Goal: Task Accomplishment & Management: Complete application form

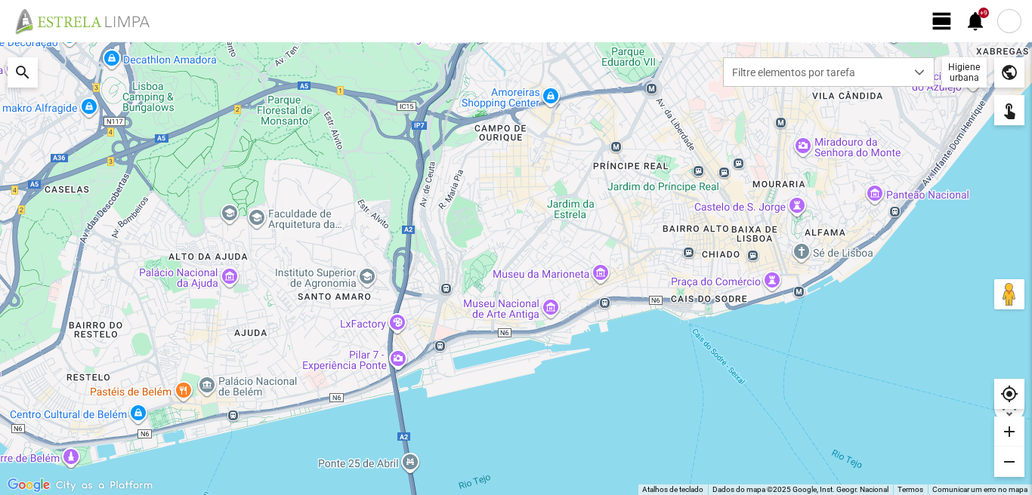
click at [939, 21] on span "view_day" at bounding box center [942, 21] width 23 height 23
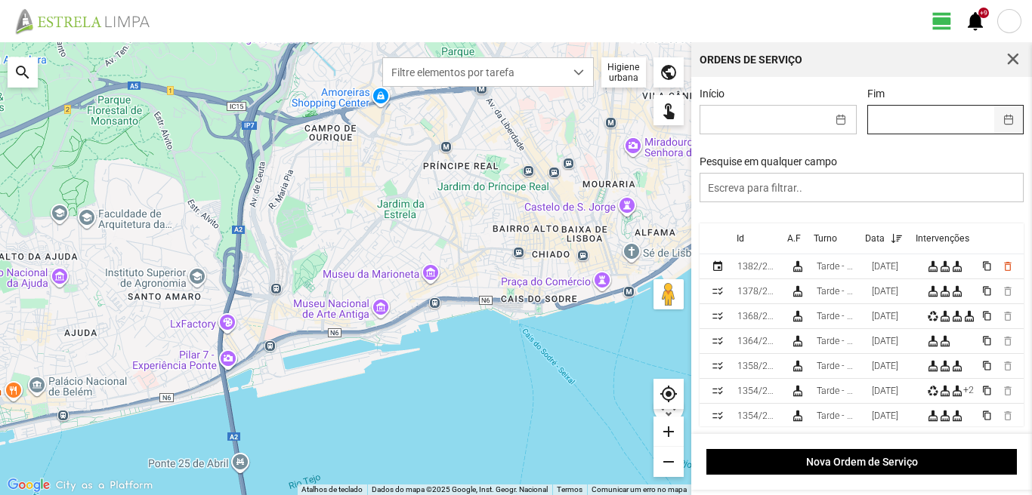
click at [999, 122] on button "button" at bounding box center [1008, 120] width 29 height 28
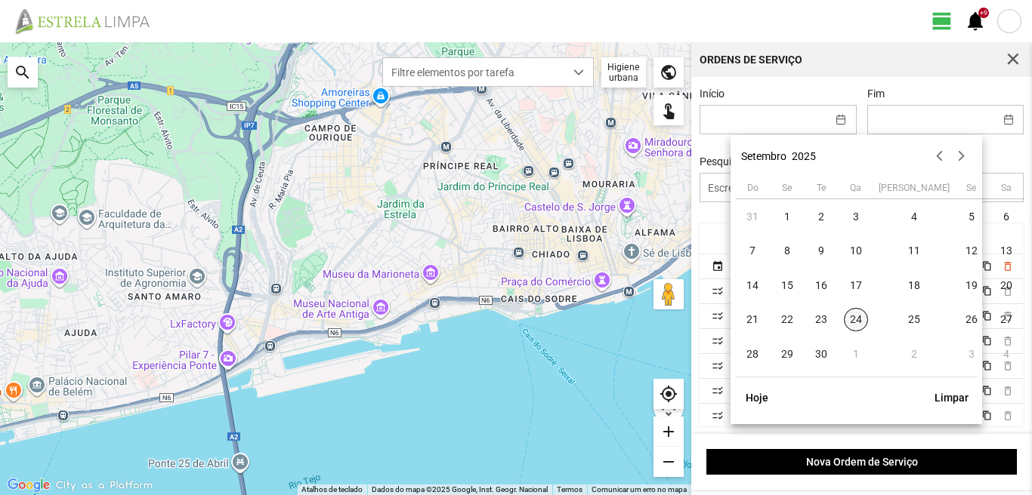
click at [857, 317] on span "24" at bounding box center [856, 320] width 24 height 24
type input "[DATE]"
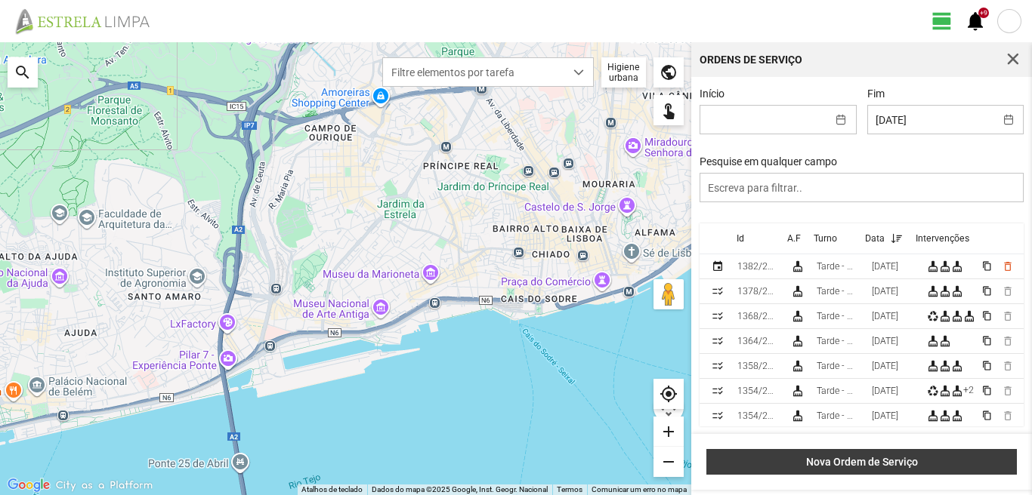
click at [867, 467] on span "Nova Ordem de Serviço" at bounding box center [862, 462] width 295 height 12
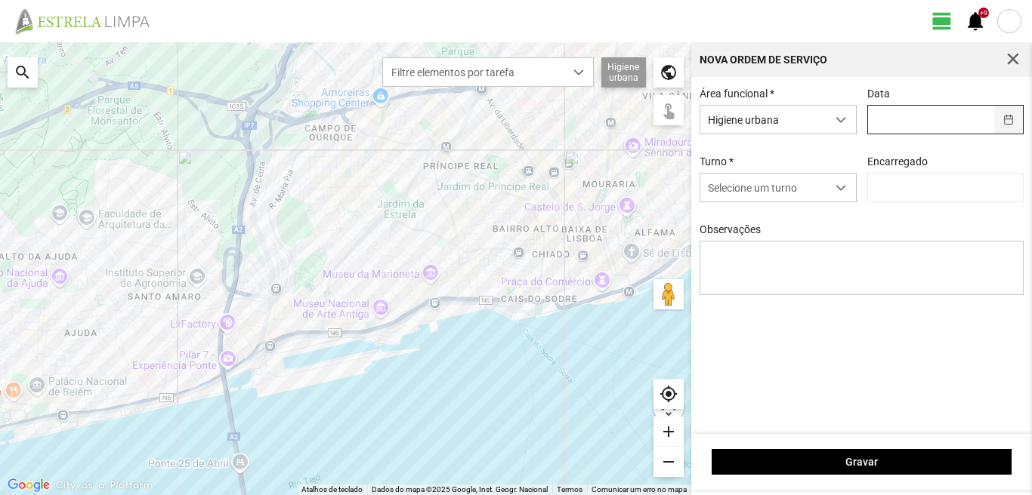
click at [1012, 122] on button "button" at bounding box center [1008, 120] width 29 height 28
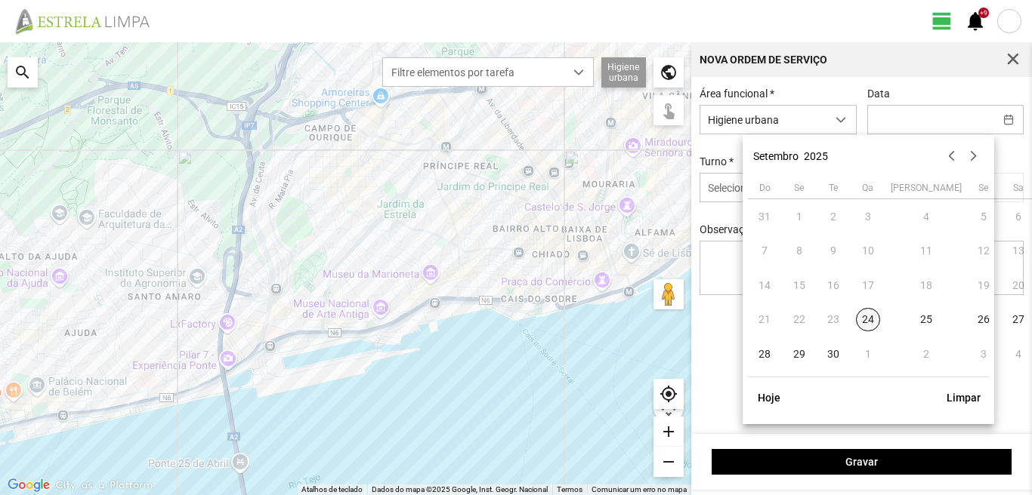
click at [873, 321] on span "24" at bounding box center [868, 320] width 24 height 24
type input "[DATE]"
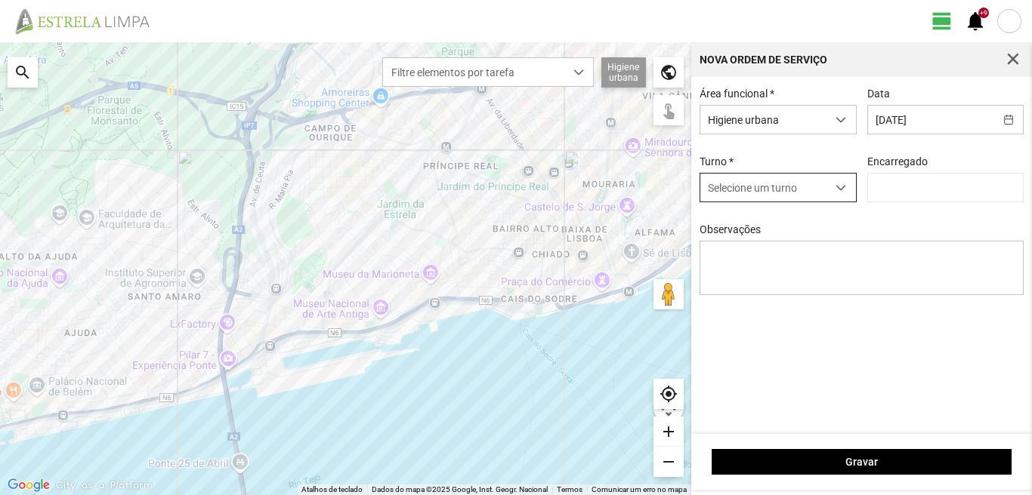
click at [841, 192] on span "dropdown trigger" at bounding box center [840, 188] width 11 height 11
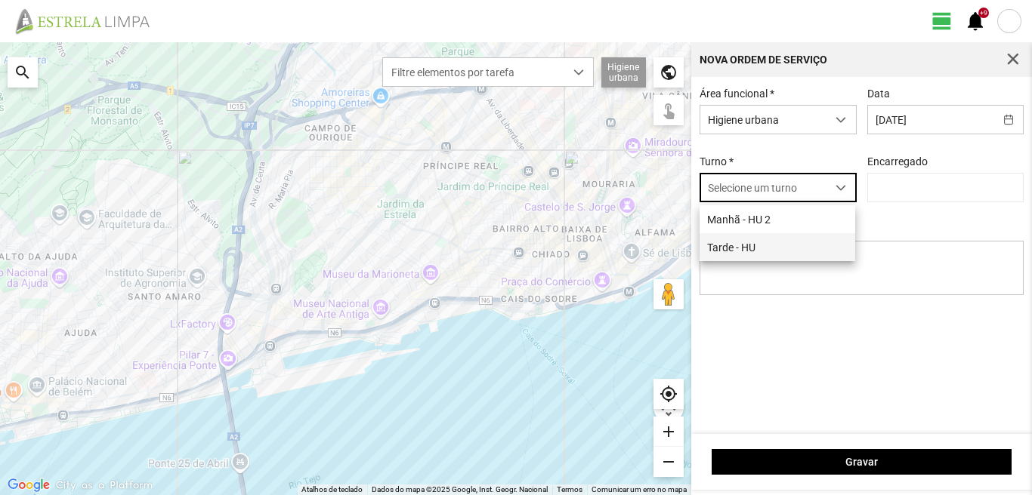
click at [754, 249] on li "Tarde - HU" at bounding box center [777, 247] width 156 height 28
type input "[PERSON_NAME]"
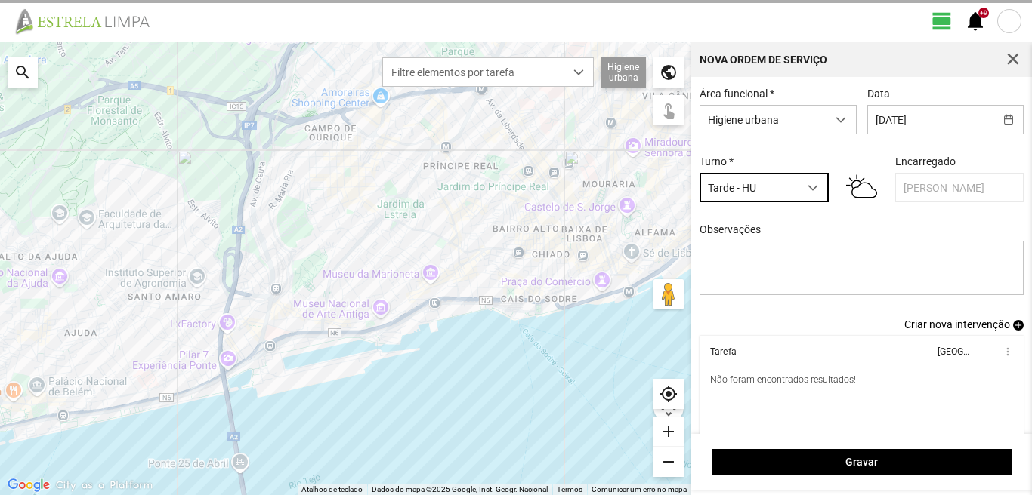
click at [959, 331] on span "Criar nova intervenção" at bounding box center [957, 325] width 106 height 12
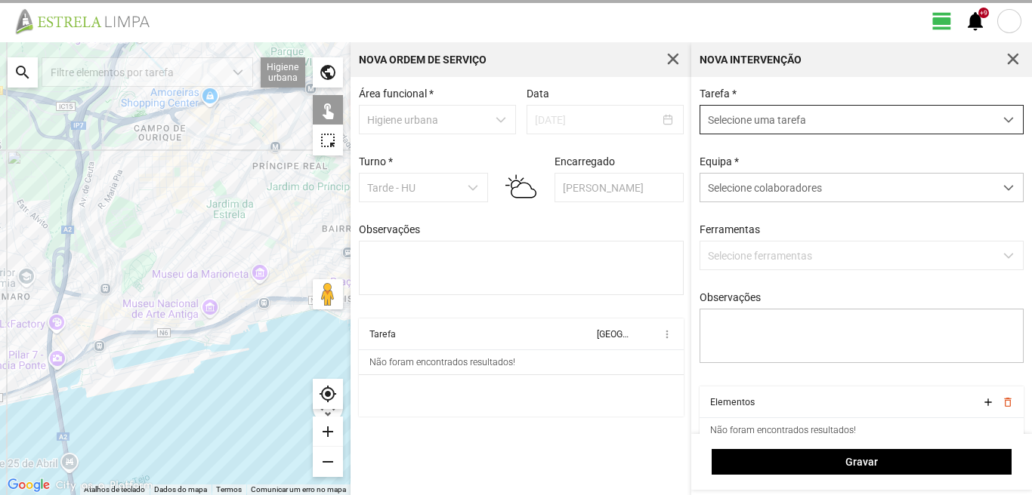
click at [1003, 121] on span "dropdown trigger" at bounding box center [1008, 120] width 11 height 11
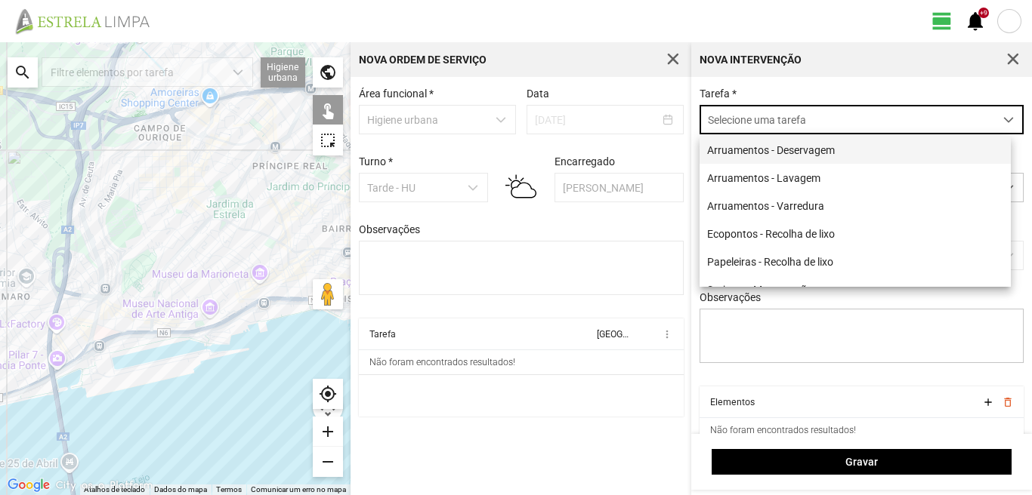
click at [840, 155] on li "Arruamentos - Deservagem" at bounding box center [854, 150] width 311 height 28
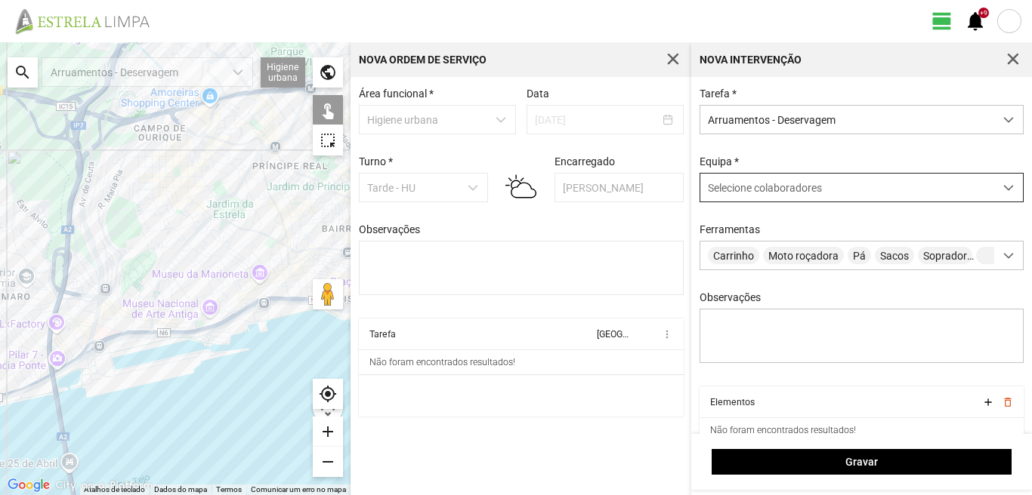
click at [1003, 189] on span at bounding box center [1008, 188] width 11 height 11
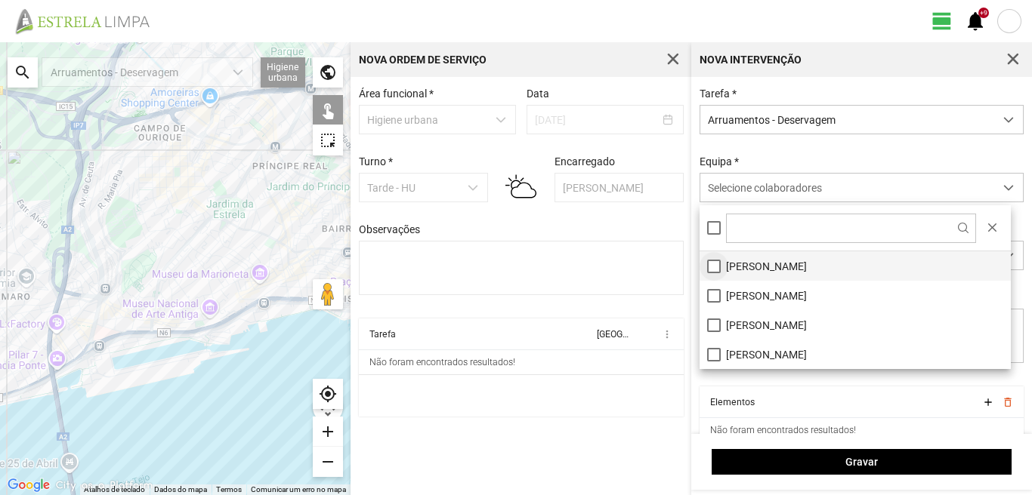
click at [715, 270] on li "[PERSON_NAME]" at bounding box center [854, 266] width 311 height 29
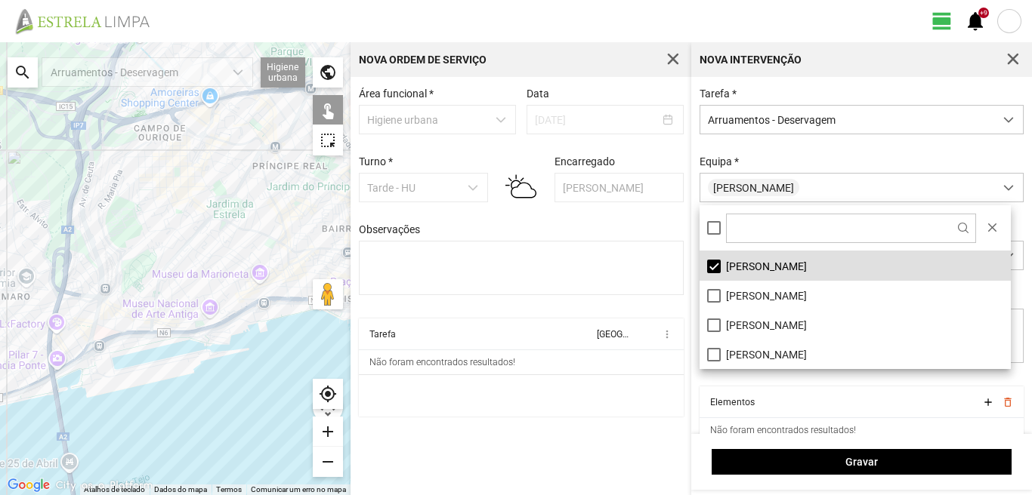
click at [23, 68] on div "search" at bounding box center [23, 72] width 30 height 30
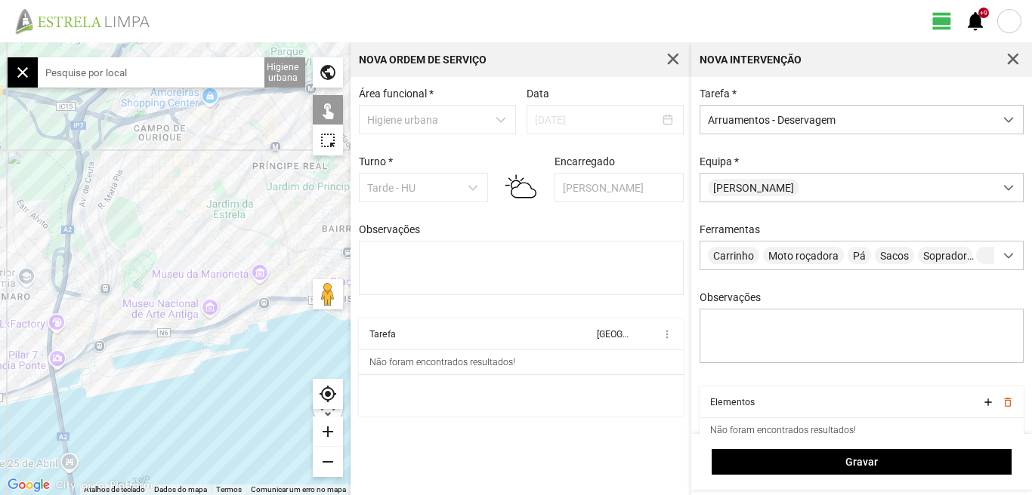
click at [67, 74] on input "text" at bounding box center [151, 72] width 227 height 30
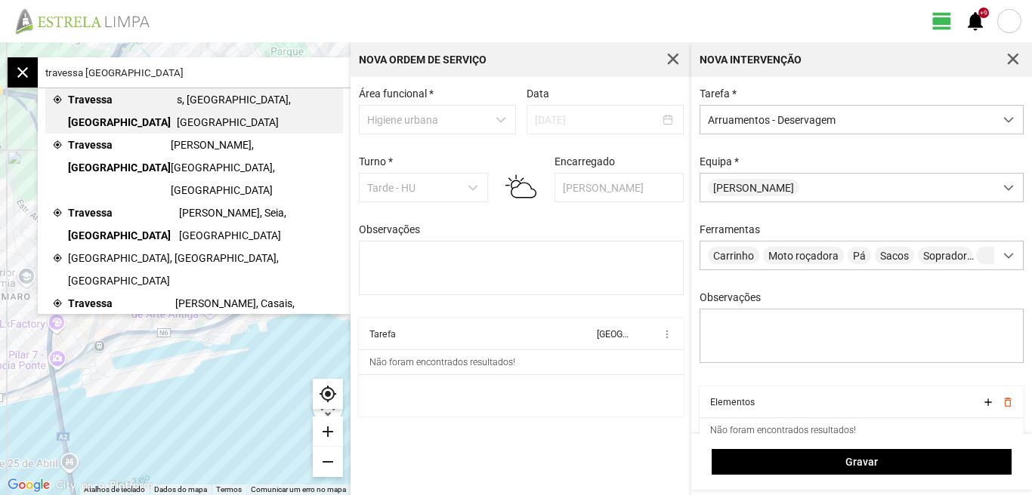
click at [153, 103] on span "Travessa [GEOGRAPHIC_DATA]" at bounding box center [122, 110] width 109 height 45
type input "Tv. [GEOGRAPHIC_DATA], 1200 [GEOGRAPHIC_DATA], [GEOGRAPHIC_DATA]"
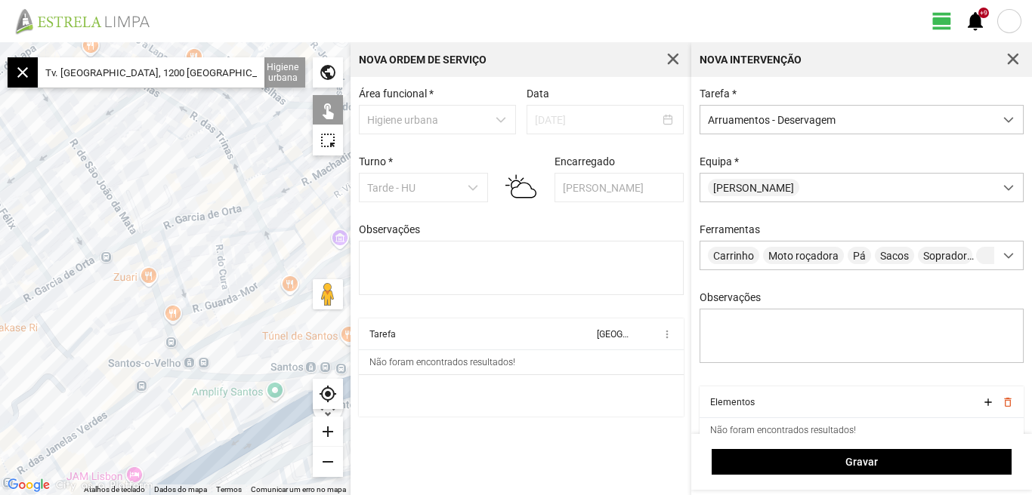
click at [326, 426] on div "add" at bounding box center [328, 432] width 30 height 30
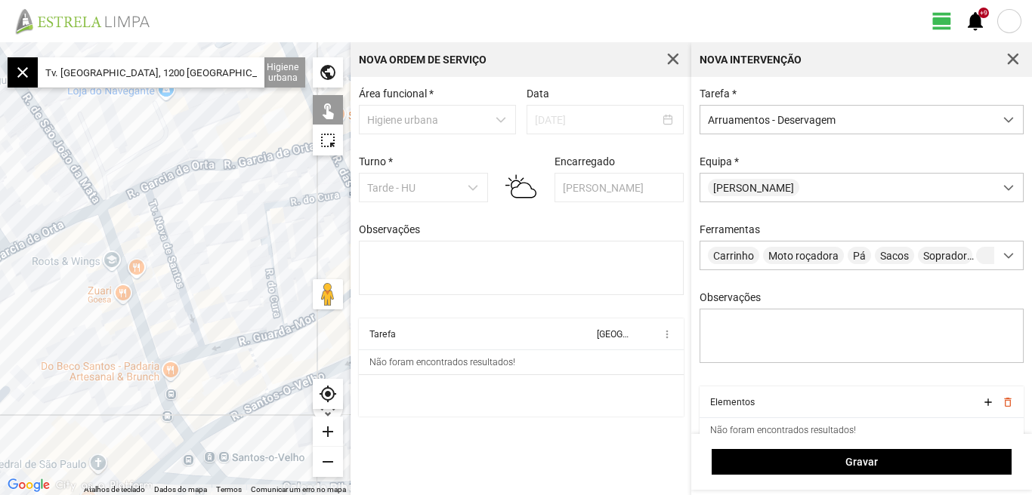
click at [326, 427] on div "add" at bounding box center [328, 432] width 30 height 30
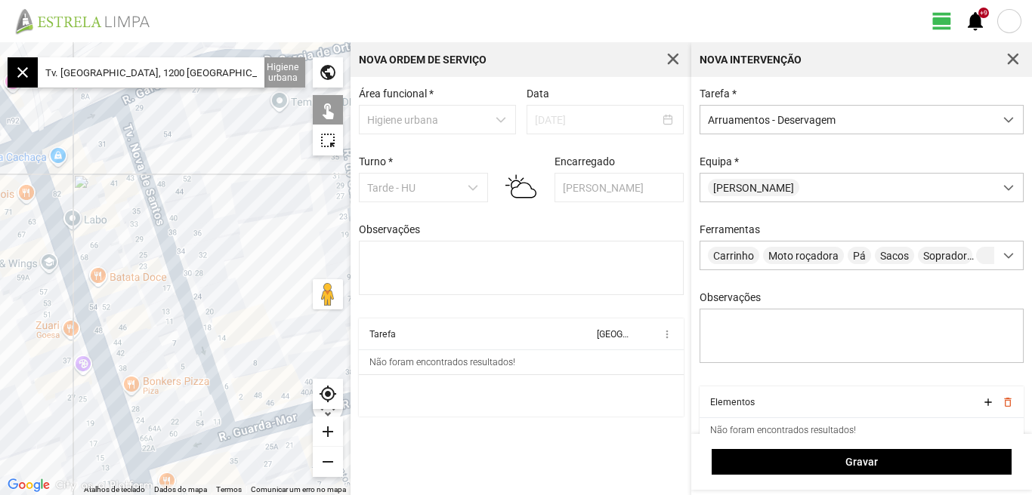
click at [170, 267] on div at bounding box center [175, 268] width 350 height 453
drag, startPoint x: 232, startPoint y: 74, endPoint x: 28, endPoint y: 62, distance: 204.3
click at [23, 65] on fbc-map-search "close Tv. [GEOGRAPHIC_DATA], 1200 [GEOGRAPHIC_DATA], [GEOGRAPHIC_DATA]" at bounding box center [136, 72] width 257 height 30
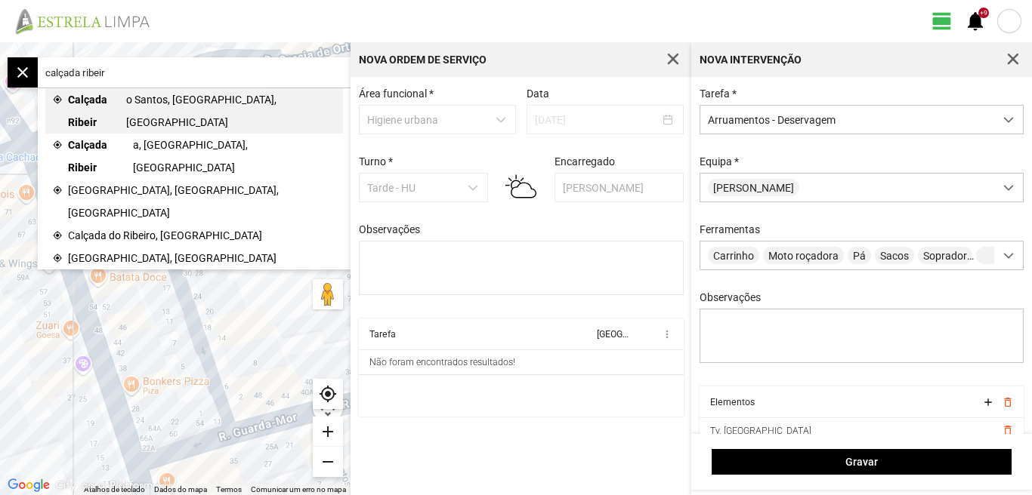
click at [169, 101] on span "o Santos, [GEOGRAPHIC_DATA], [GEOGRAPHIC_DATA]" at bounding box center [231, 110] width 210 height 45
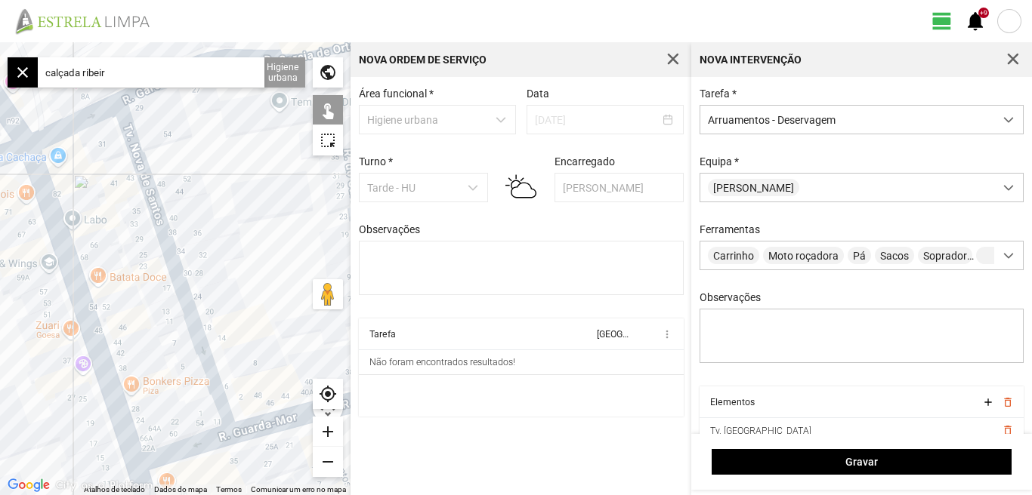
type input "[PERSON_NAME][STREET_ADDRESS]"
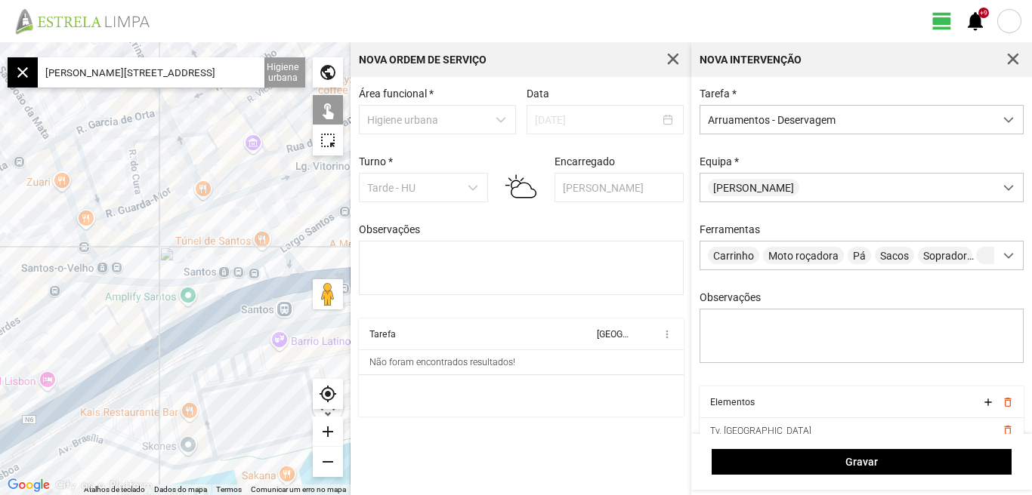
click at [332, 434] on div "add" at bounding box center [328, 432] width 30 height 30
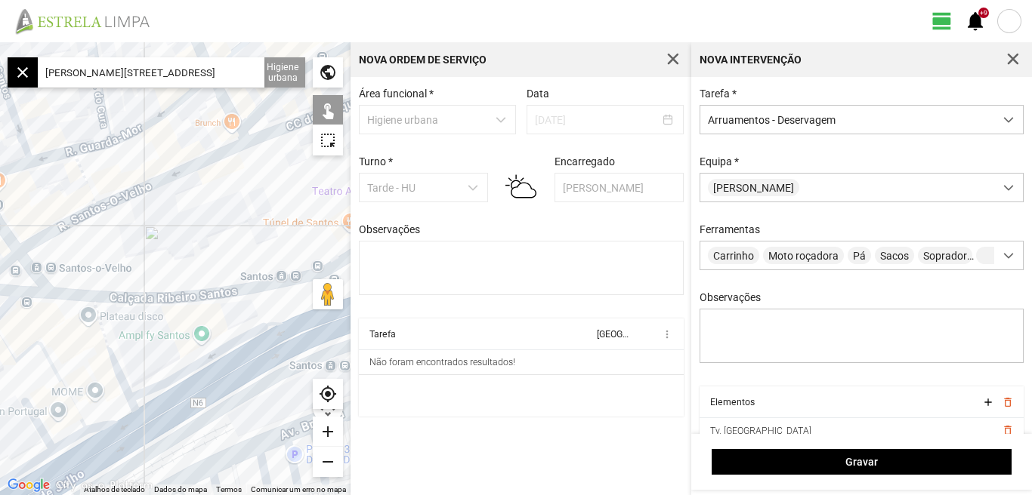
click at [332, 434] on div "add" at bounding box center [328, 432] width 30 height 30
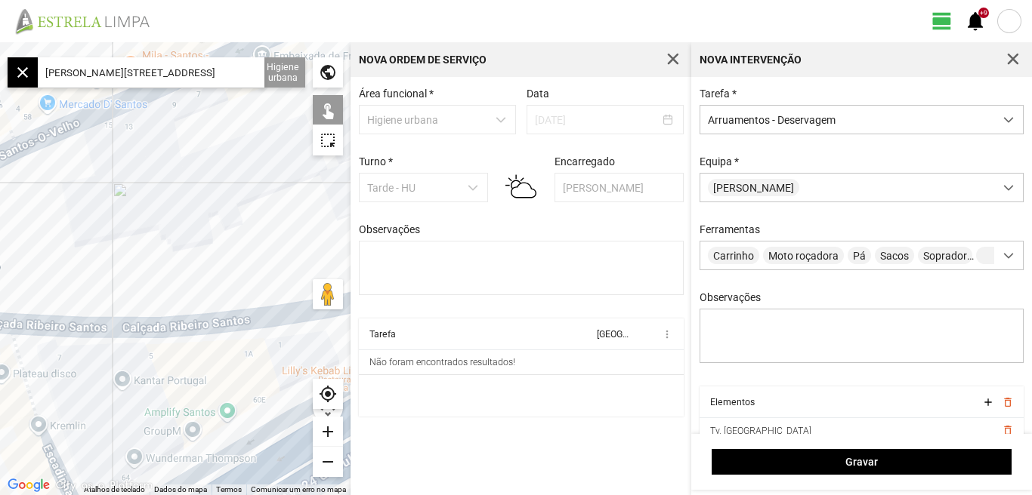
click at [127, 326] on div at bounding box center [175, 268] width 350 height 453
drag, startPoint x: 92, startPoint y: 278, endPoint x: 196, endPoint y: 264, distance: 104.5
click at [196, 264] on div at bounding box center [175, 268] width 350 height 453
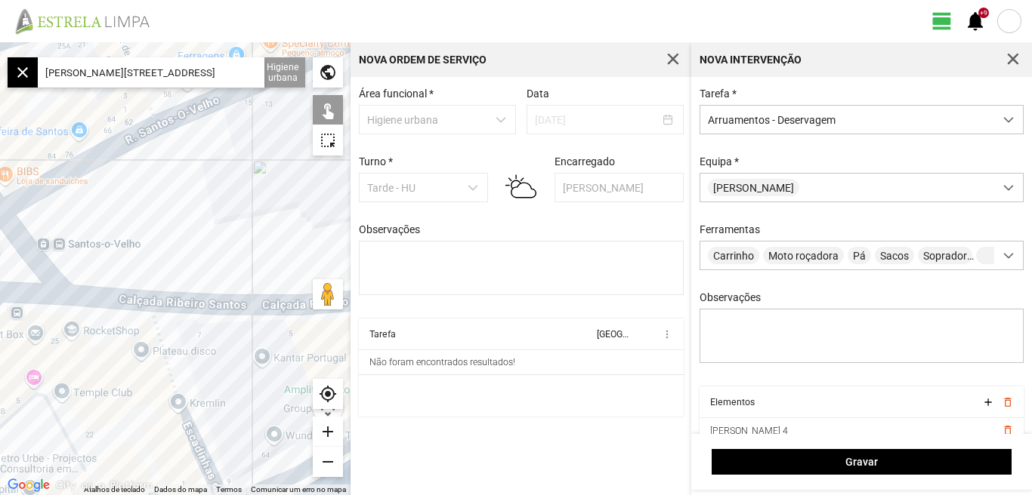
click at [123, 301] on div at bounding box center [175, 268] width 350 height 453
click at [123, 297] on div at bounding box center [175, 268] width 350 height 453
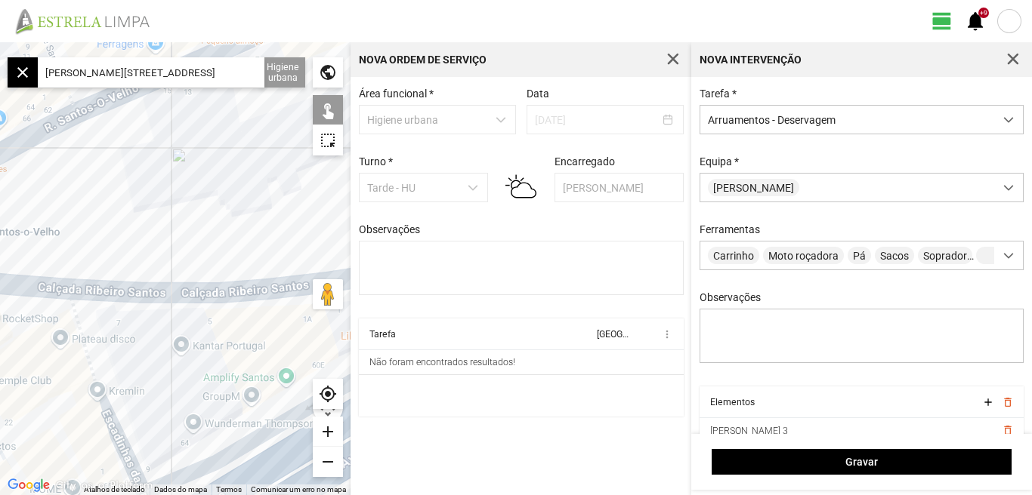
drag, startPoint x: 190, startPoint y: 267, endPoint x: 92, endPoint y: 251, distance: 99.5
click at [93, 251] on div at bounding box center [175, 268] width 350 height 453
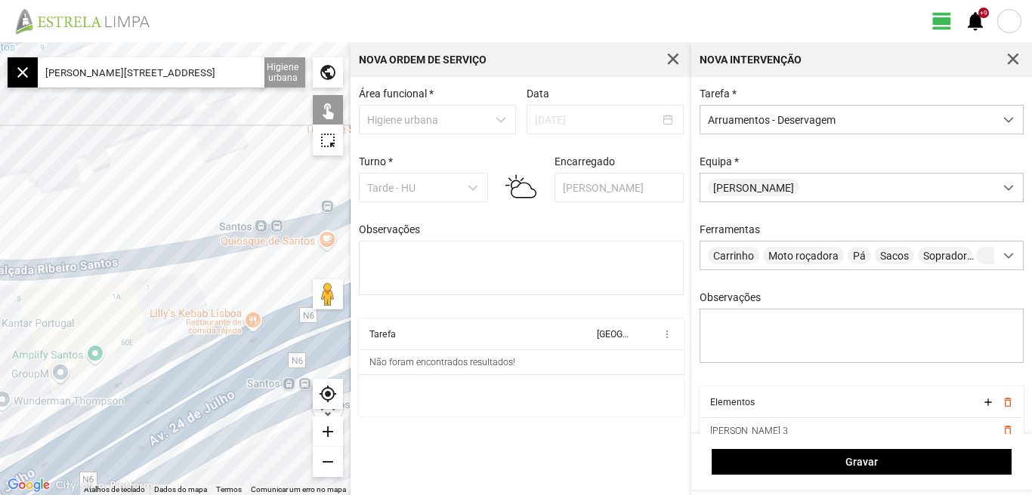
drag, startPoint x: 164, startPoint y: 220, endPoint x: 71, endPoint y: 219, distance: 92.9
click at [72, 219] on div at bounding box center [175, 268] width 350 height 453
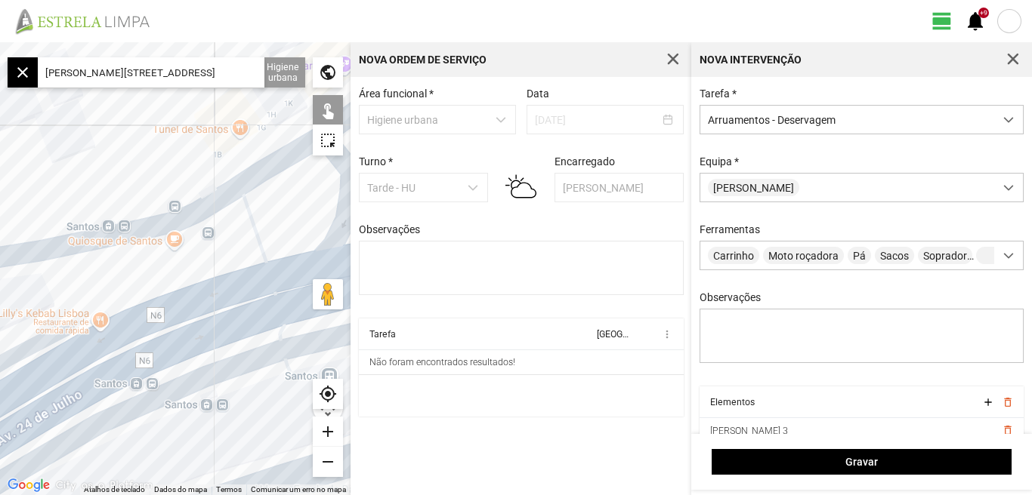
drag, startPoint x: 128, startPoint y: 183, endPoint x: 53, endPoint y: 232, distance: 89.5
click at [49, 233] on div at bounding box center [175, 268] width 350 height 453
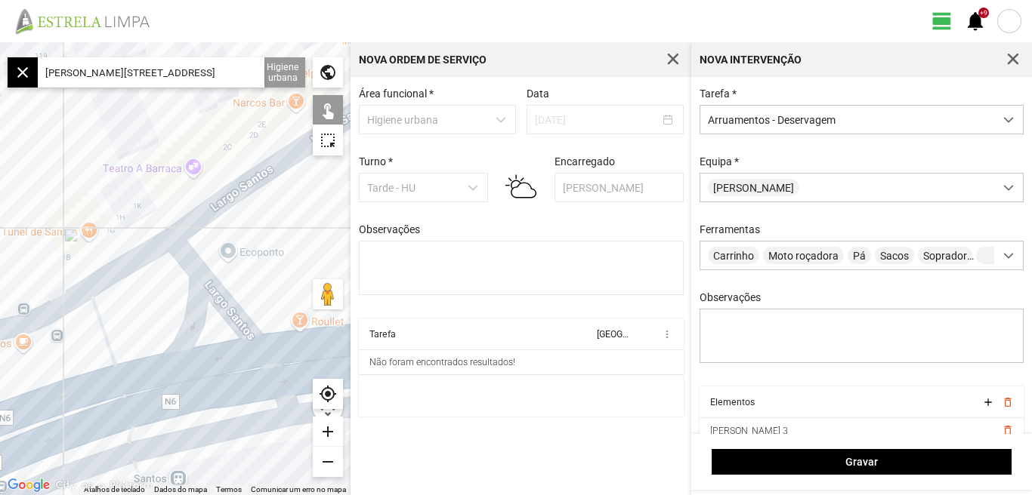
click at [127, 262] on div at bounding box center [175, 268] width 350 height 453
click at [187, 282] on div at bounding box center [175, 268] width 350 height 453
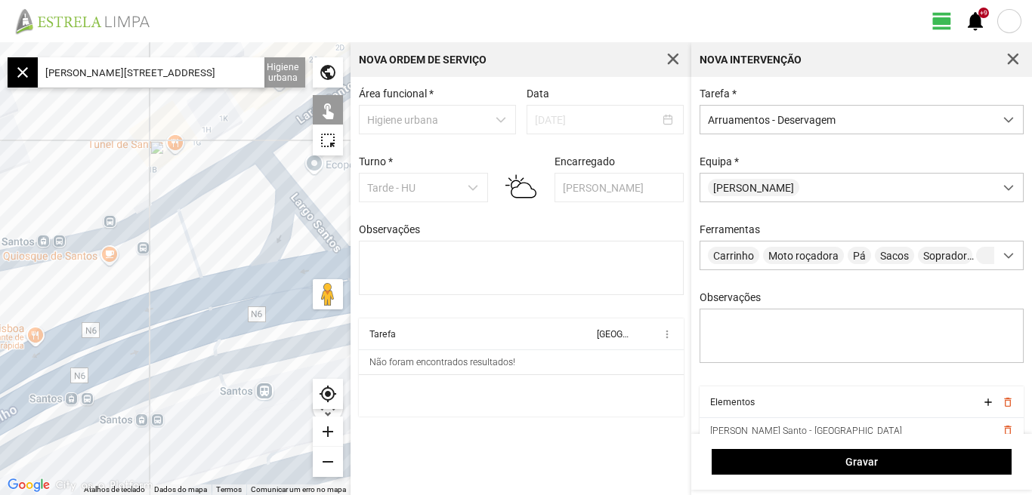
drag, startPoint x: 171, startPoint y: 330, endPoint x: 252, endPoint y: 242, distance: 119.2
click at [252, 243] on div at bounding box center [175, 268] width 350 height 453
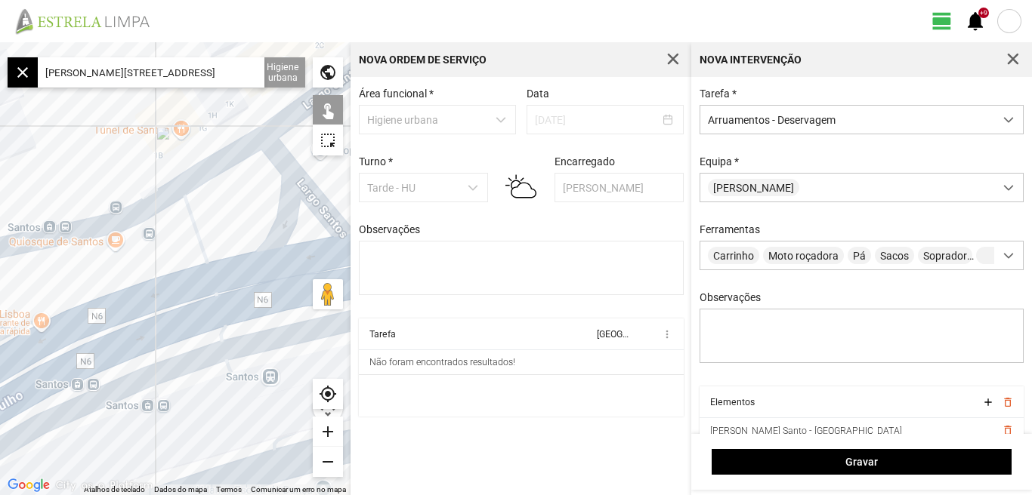
click at [199, 224] on div at bounding box center [175, 268] width 350 height 453
drag, startPoint x: 254, startPoint y: 238, endPoint x: 295, endPoint y: 227, distance: 43.1
click at [295, 227] on div at bounding box center [175, 268] width 350 height 453
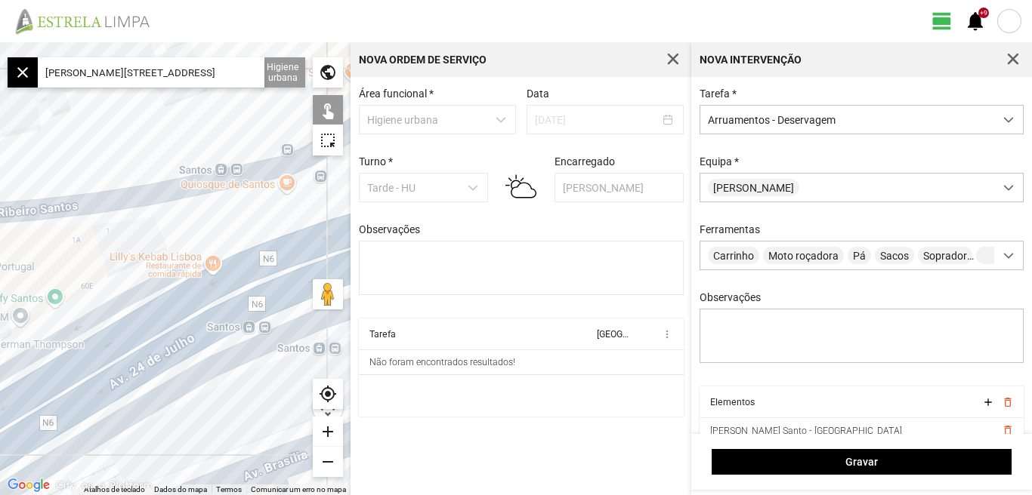
click at [165, 230] on div at bounding box center [175, 268] width 350 height 453
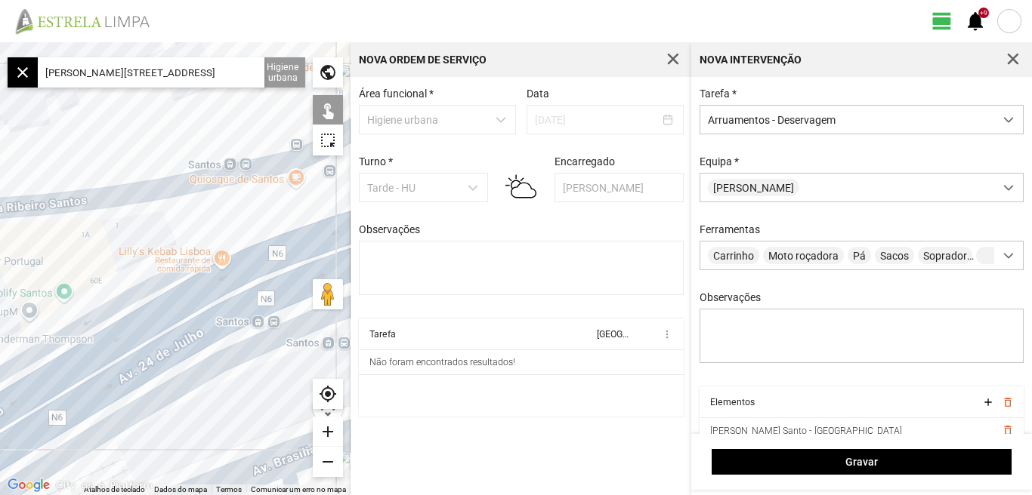
drag, startPoint x: 116, startPoint y: 236, endPoint x: 221, endPoint y: 201, distance: 110.1
click at [219, 202] on div at bounding box center [175, 268] width 350 height 453
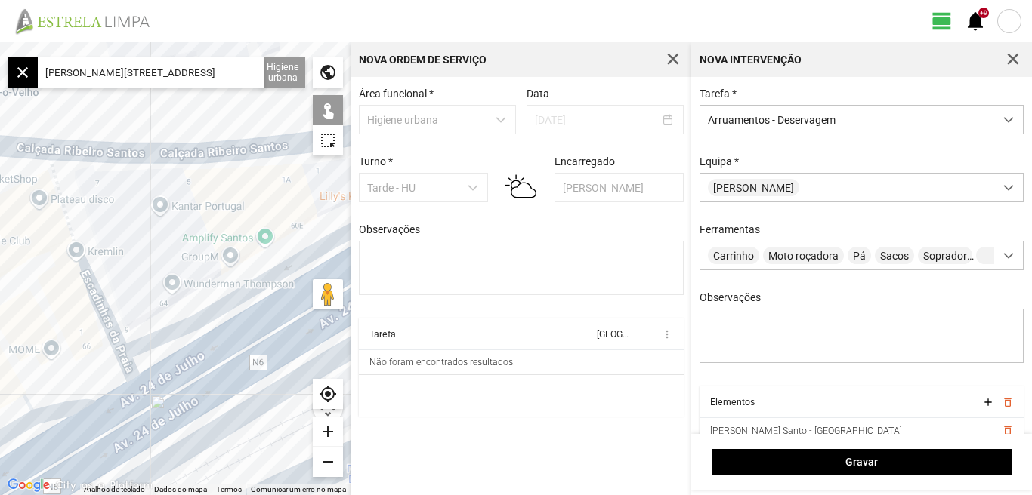
drag, startPoint x: 208, startPoint y: 219, endPoint x: 216, endPoint y: 216, distance: 8.8
click at [216, 216] on div at bounding box center [175, 268] width 350 height 453
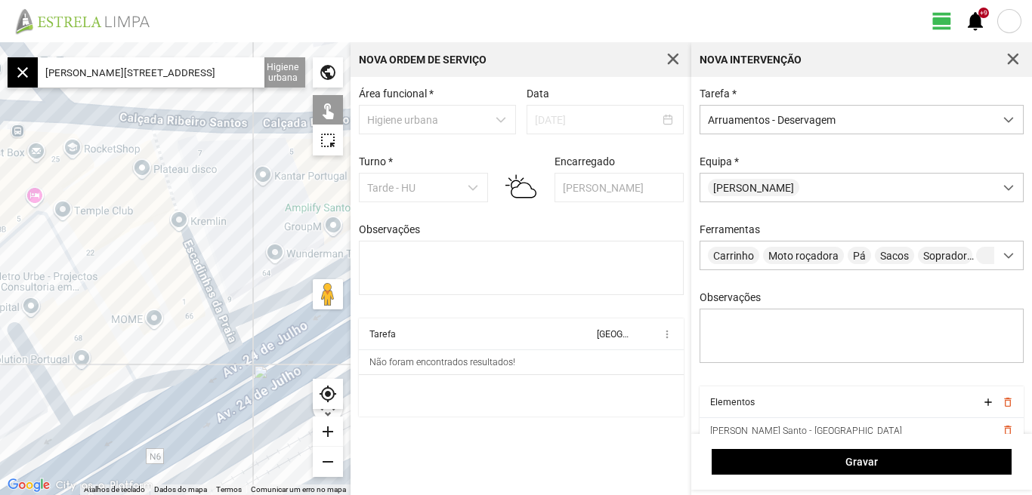
drag, startPoint x: 153, startPoint y: 245, endPoint x: 217, endPoint y: 226, distance: 66.4
click at [217, 226] on div at bounding box center [175, 268] width 350 height 453
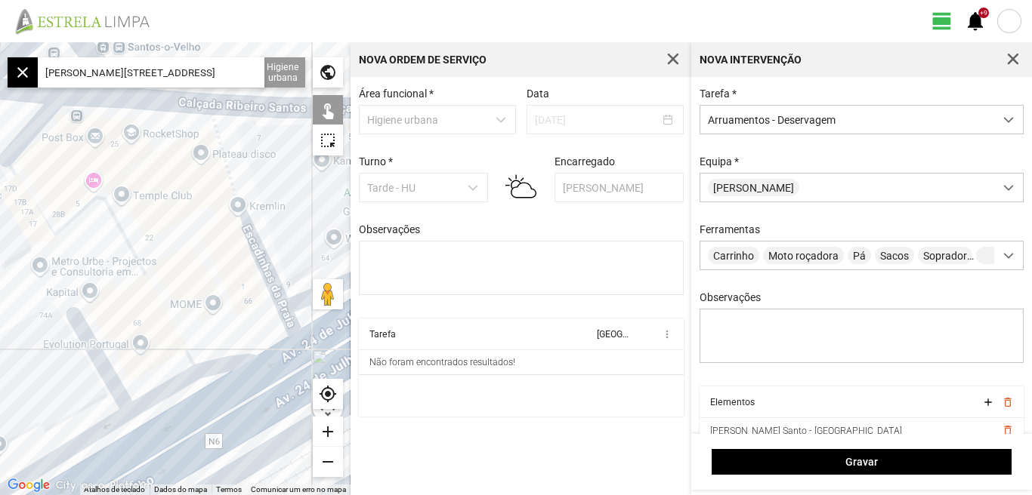
drag, startPoint x: 219, startPoint y: 221, endPoint x: 282, endPoint y: 208, distance: 64.0
click at [277, 210] on div at bounding box center [175, 268] width 350 height 453
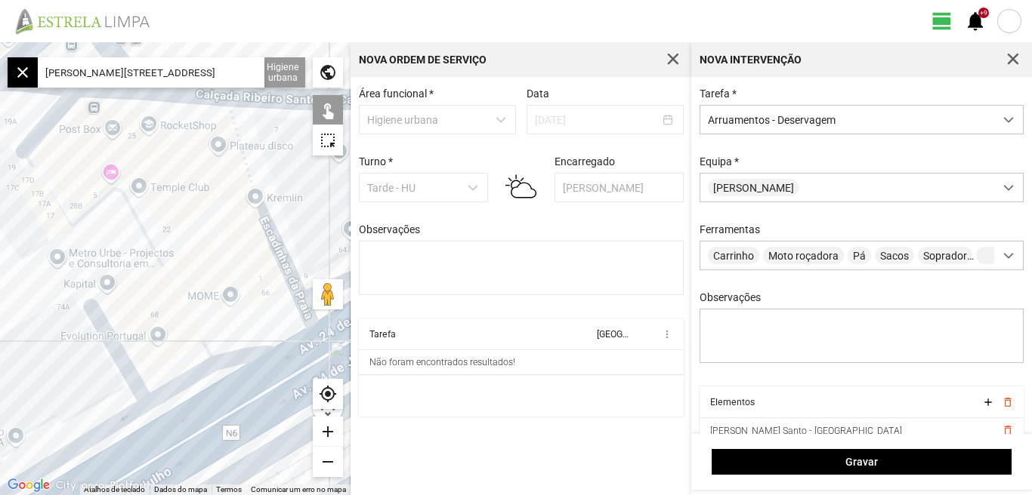
click at [288, 205] on div at bounding box center [175, 268] width 350 height 453
click at [266, 224] on div at bounding box center [175, 268] width 350 height 453
click at [181, 287] on div at bounding box center [175, 268] width 350 height 453
click at [324, 434] on div "add" at bounding box center [328, 432] width 30 height 30
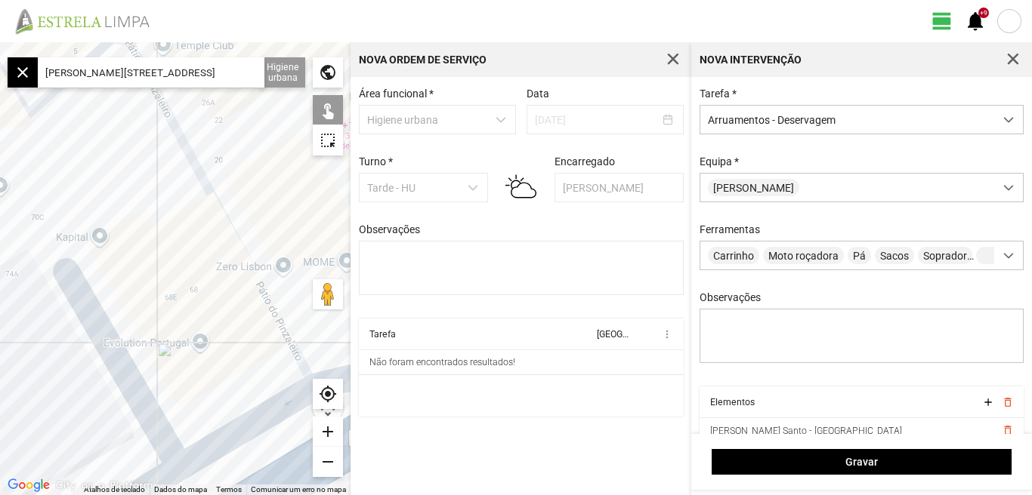
drag, startPoint x: 142, startPoint y: 364, endPoint x: 208, endPoint y: 284, distance: 104.1
click at [208, 285] on div at bounding box center [175, 268] width 350 height 453
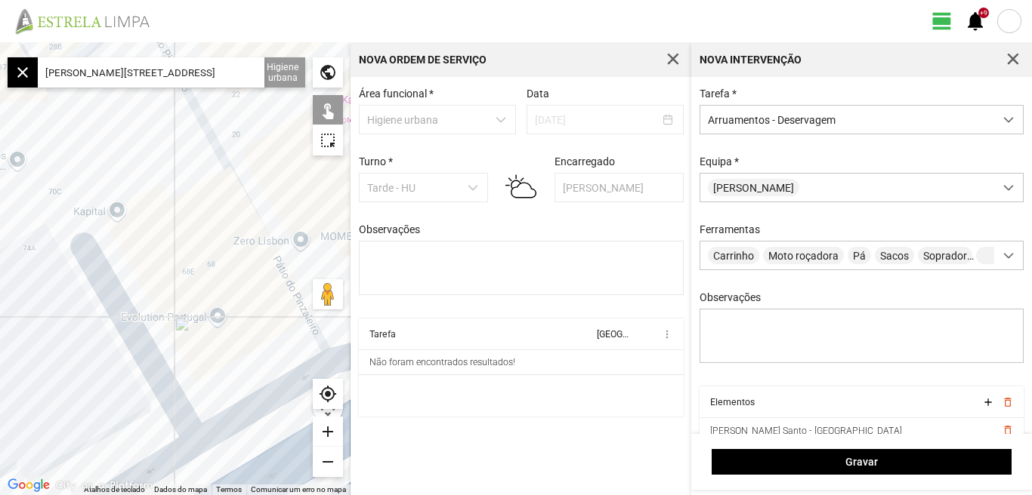
drag, startPoint x: 196, startPoint y: 310, endPoint x: 141, endPoint y: 255, distance: 78.0
click at [141, 255] on div at bounding box center [175, 268] width 350 height 453
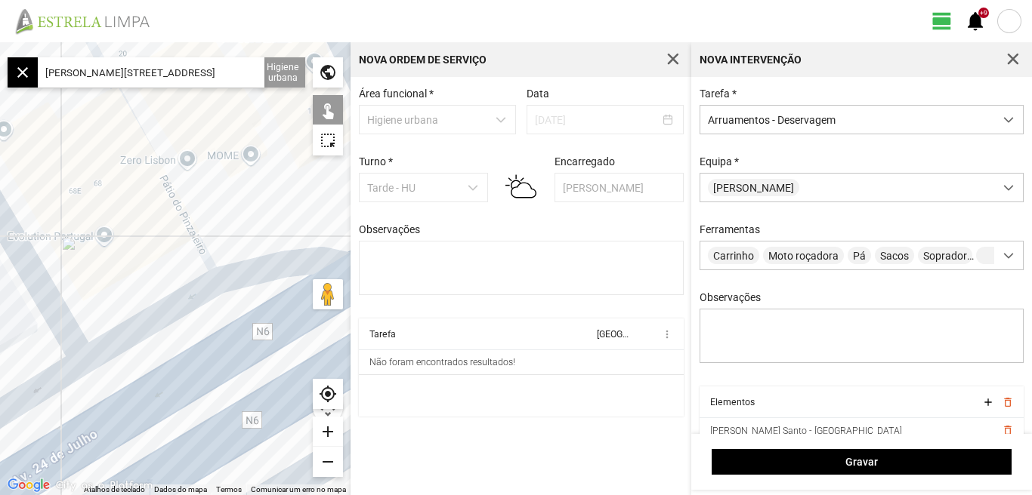
click at [326, 458] on div "remove" at bounding box center [328, 462] width 30 height 30
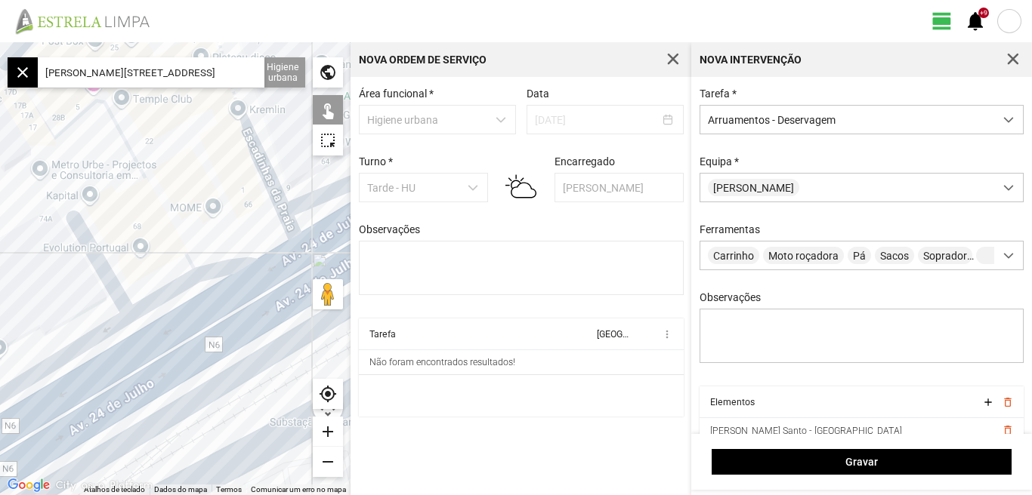
click at [325, 457] on div "remove" at bounding box center [328, 462] width 30 height 30
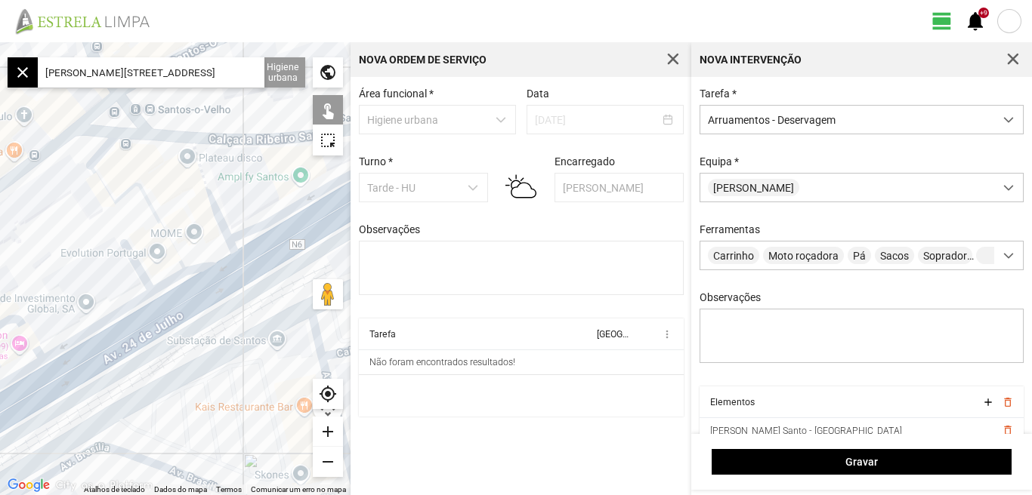
click at [106, 147] on div at bounding box center [175, 268] width 350 height 453
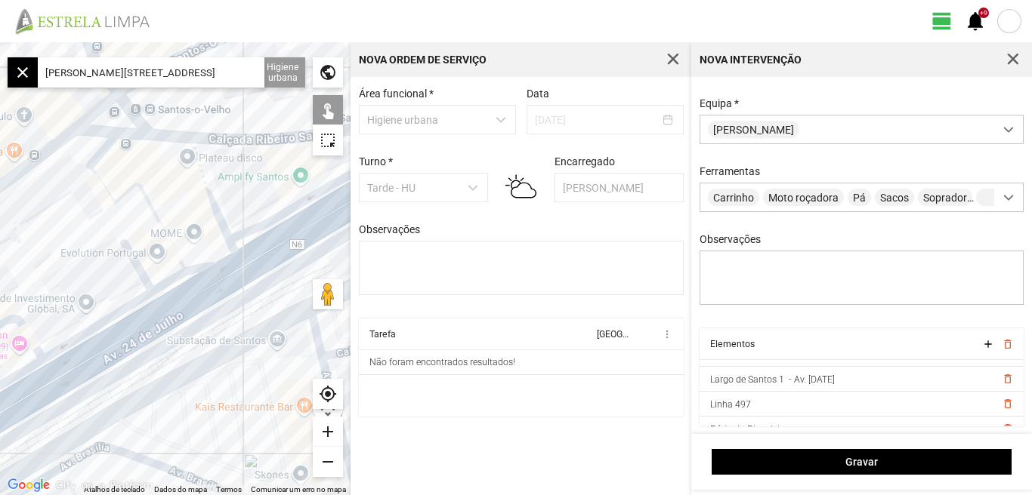
scroll to position [158, 0]
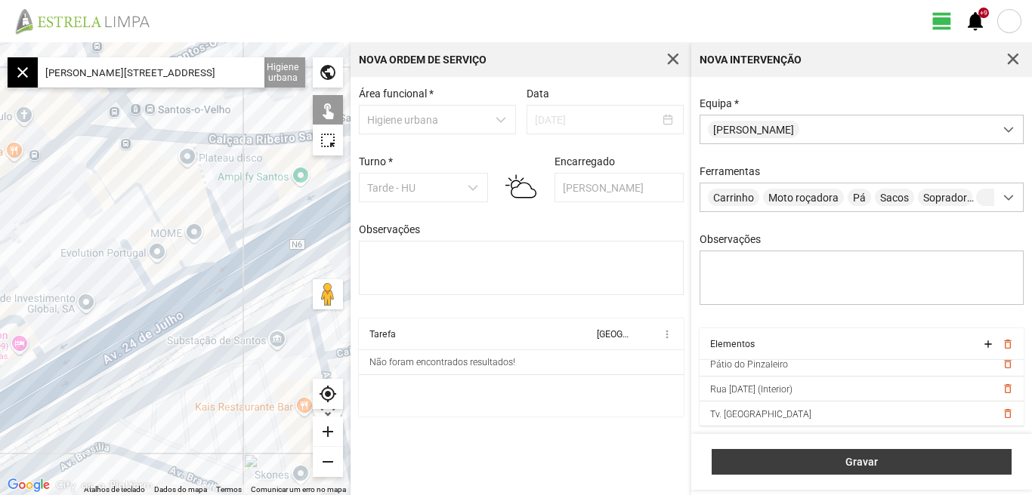
click at [849, 461] on span "Gravar" at bounding box center [862, 462] width 284 height 12
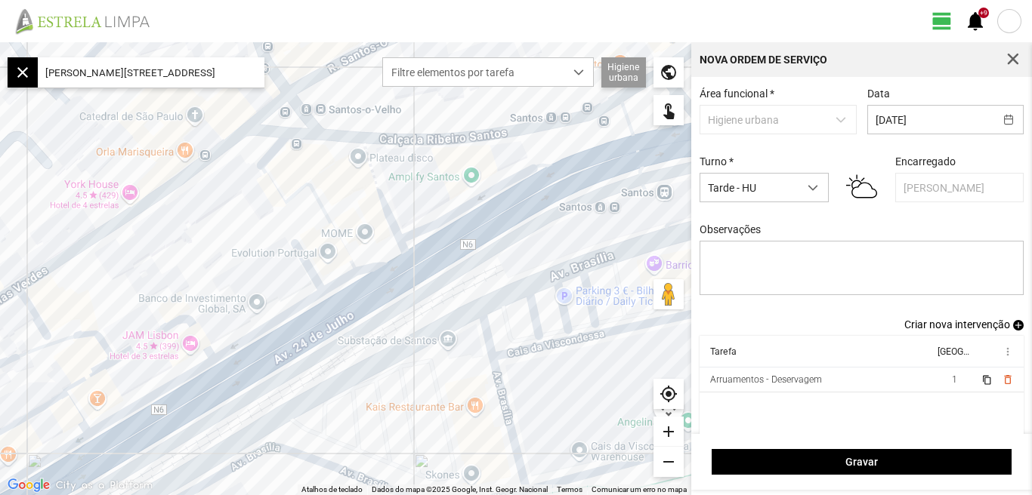
scroll to position [13, 0]
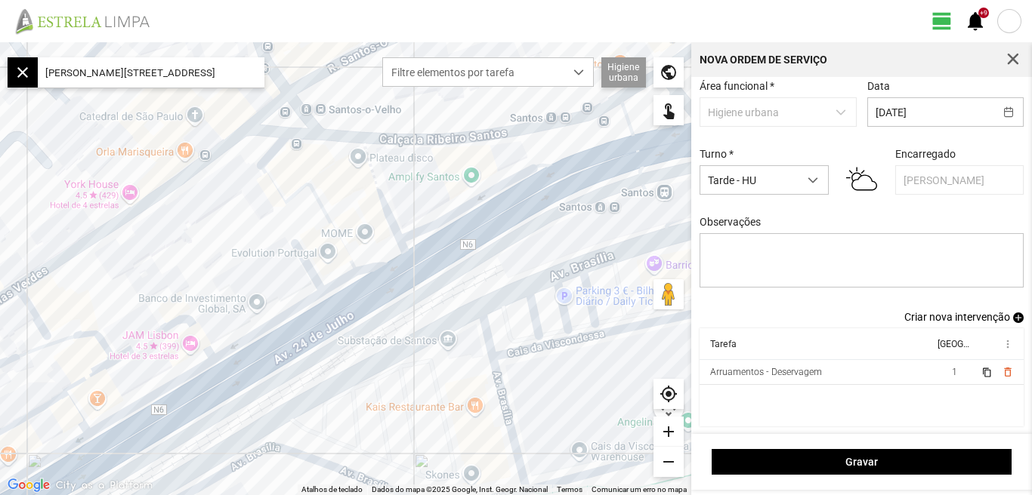
click at [955, 313] on span "Criar nova intervenção" at bounding box center [957, 317] width 106 height 12
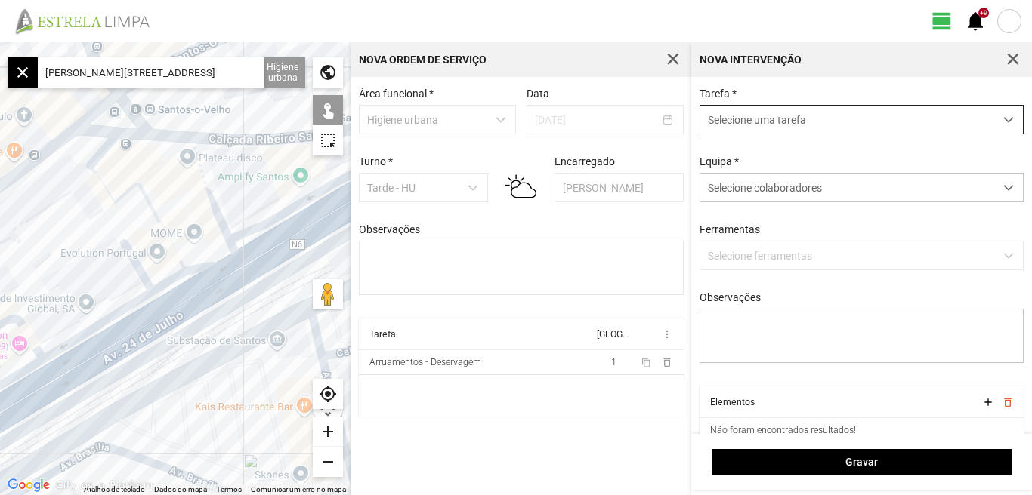
click at [1003, 119] on span "dropdown trigger" at bounding box center [1008, 120] width 11 height 11
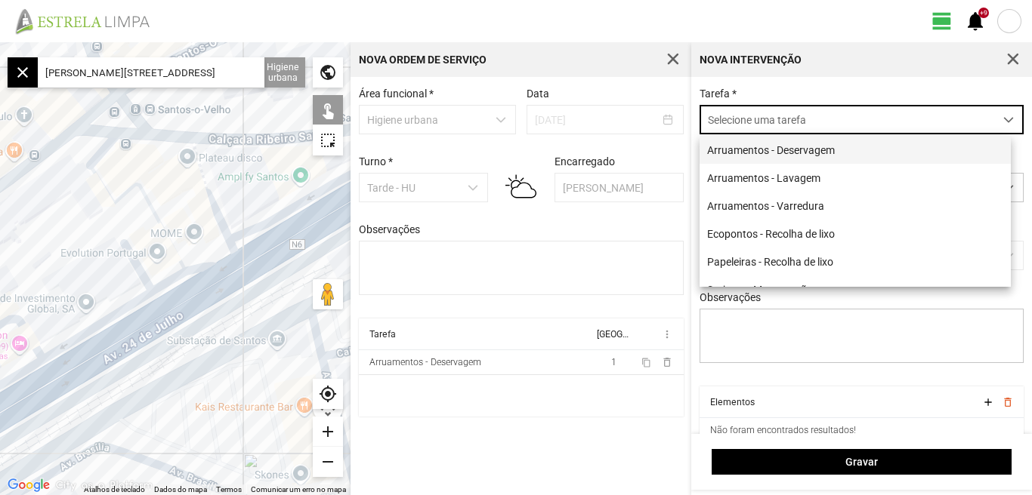
click at [825, 147] on span "Arruamentos - Deservagem" at bounding box center [771, 150] width 128 height 12
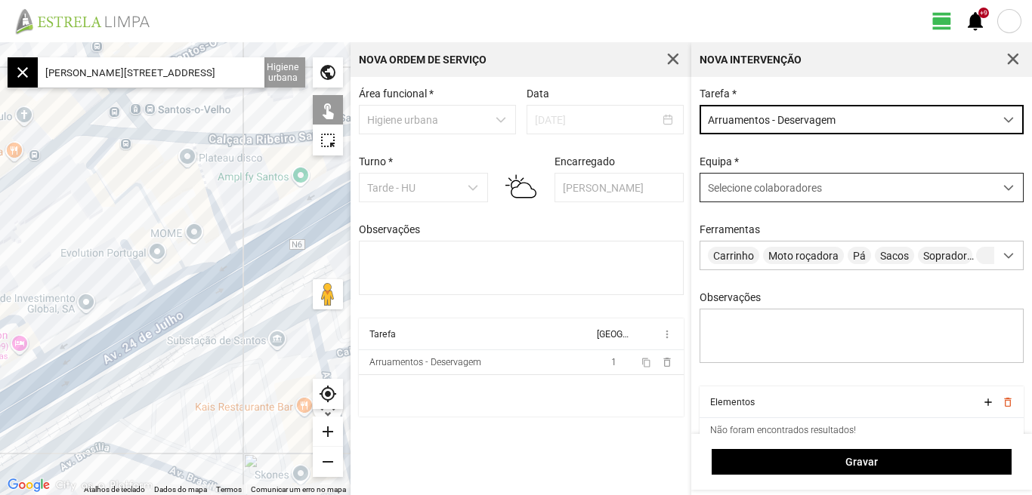
click at [1003, 191] on span at bounding box center [1008, 188] width 11 height 11
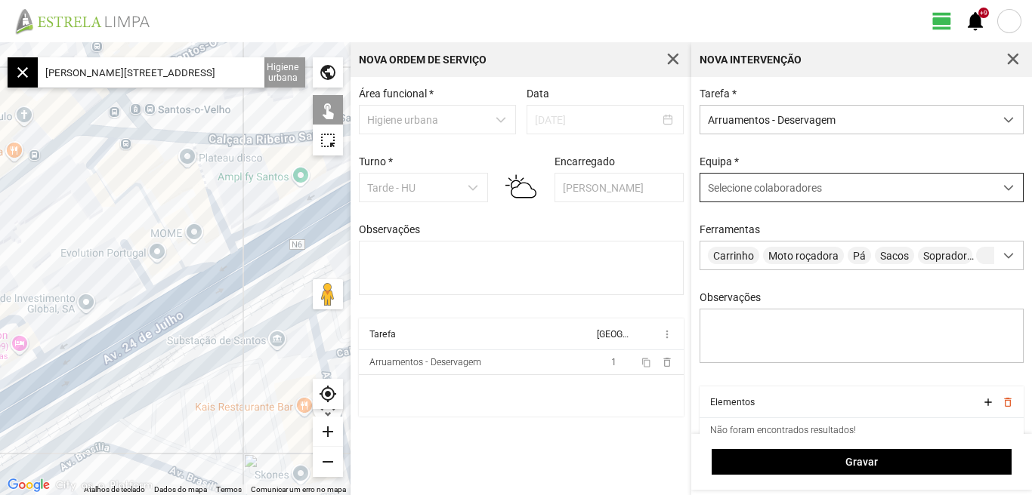
click at [1003, 187] on span at bounding box center [1008, 188] width 11 height 11
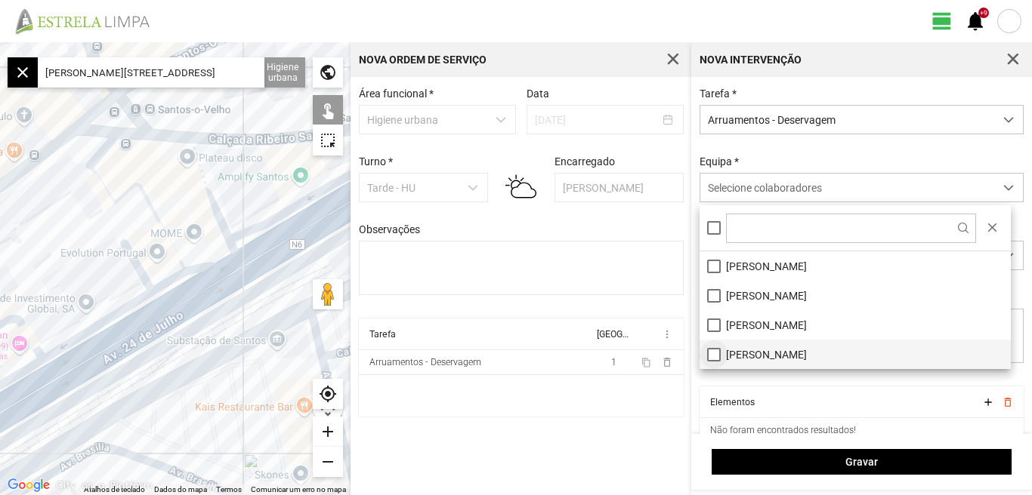
click at [708, 359] on li "[PERSON_NAME]" at bounding box center [854, 354] width 311 height 29
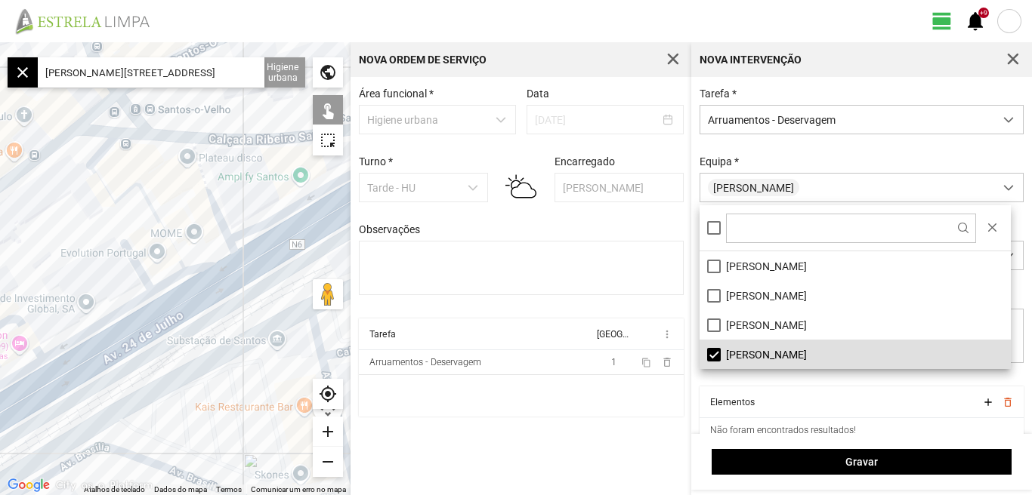
click at [559, 447] on div "Área funcional * Higiene urbana Data [DATE] Turno * Tarde - HU Encarregado Grac…" at bounding box center [520, 286] width 341 height 418
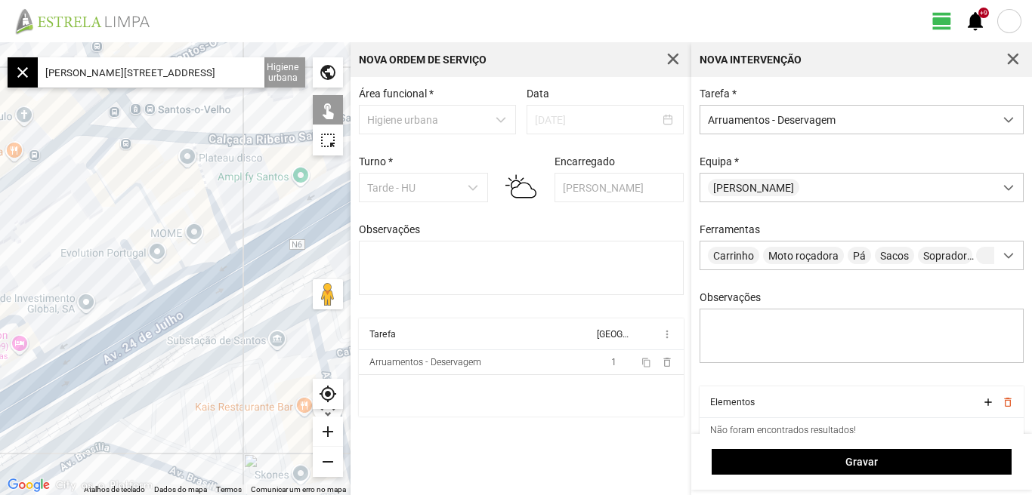
click at [559, 447] on div "Área funcional * Higiene urbana Data [DATE] Turno * Tarde - HU Encarregado Grac…" at bounding box center [520, 286] width 341 height 418
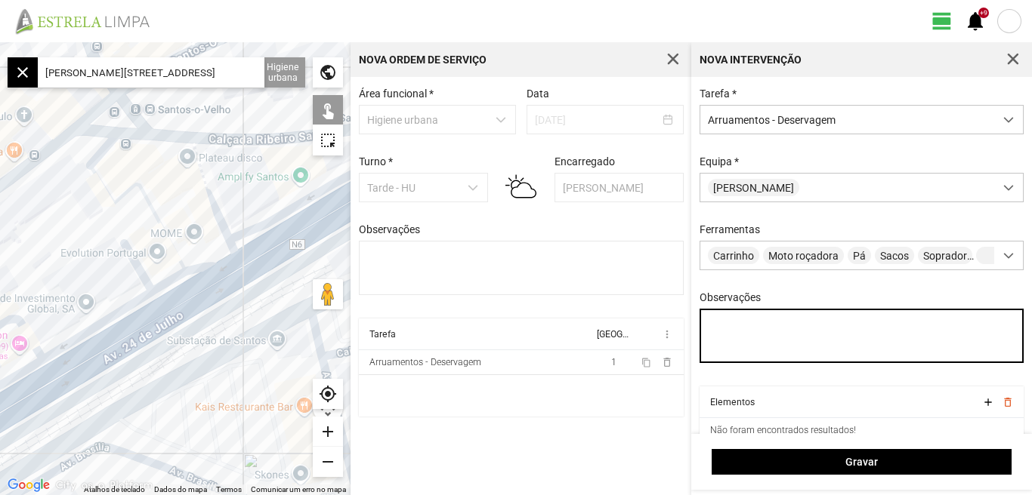
click at [759, 341] on textarea "Observações" at bounding box center [861, 336] width 325 height 54
click at [718, 333] on textarea "Observações" at bounding box center [861, 336] width 325 height 54
click at [720, 334] on textarea "Observações" at bounding box center [861, 336] width 325 height 54
type textarea "[PERSON_NAME]"
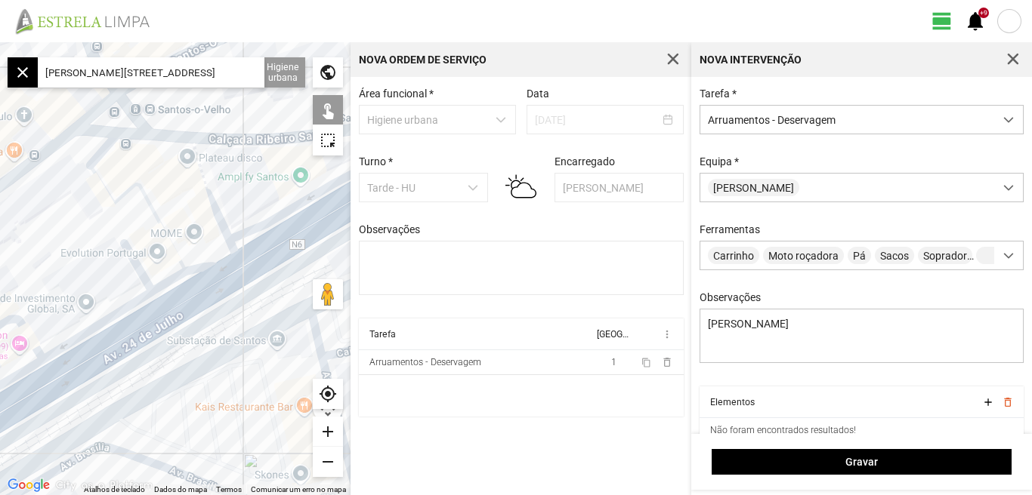
scroll to position [0, 14]
drag, startPoint x: 44, startPoint y: 70, endPoint x: 261, endPoint y: 79, distance: 217.7
click at [261, 79] on input "[PERSON_NAME][STREET_ADDRESS]" at bounding box center [151, 72] width 227 height 30
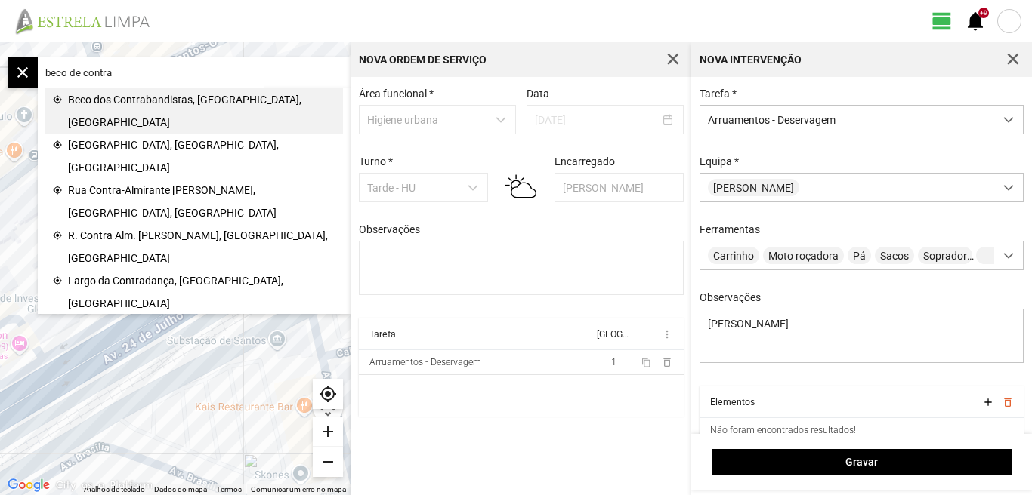
click at [156, 97] on span "Beco dos Contrabandistas, [GEOGRAPHIC_DATA], [GEOGRAPHIC_DATA]" at bounding box center [201, 110] width 267 height 45
type input "Beco dos Contrabandistas, 1350-352 [GEOGRAPHIC_DATA], [GEOGRAPHIC_DATA]"
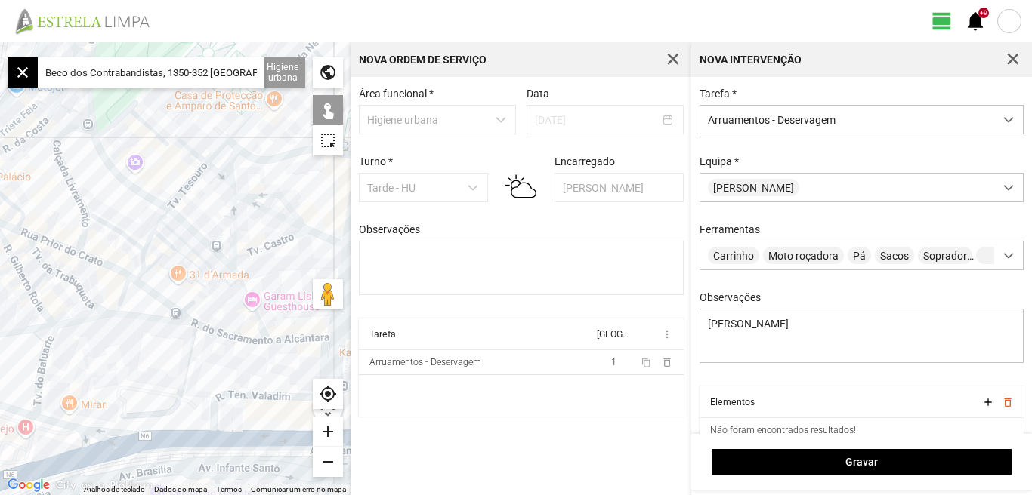
click at [327, 435] on div "add" at bounding box center [328, 432] width 30 height 30
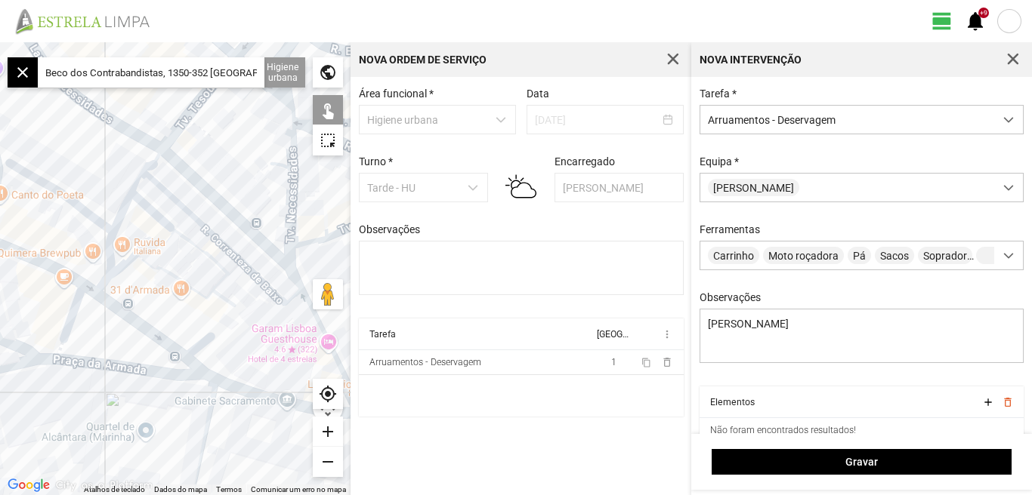
click at [327, 435] on div "add" at bounding box center [328, 432] width 30 height 30
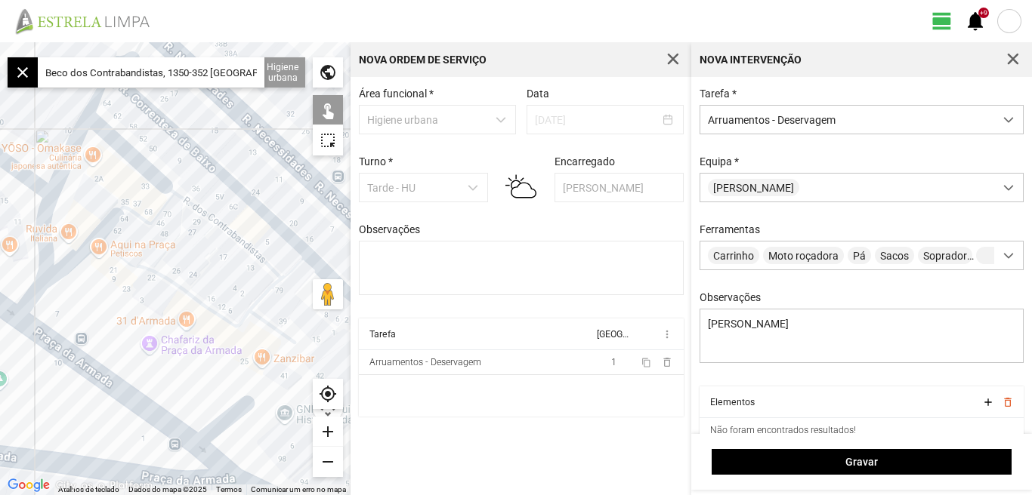
click at [327, 435] on div "add" at bounding box center [328, 432] width 30 height 30
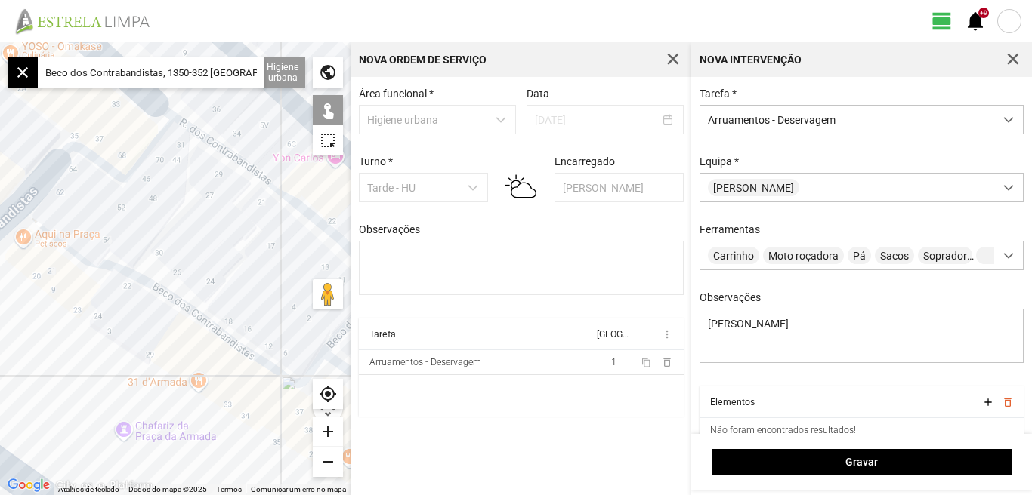
click at [237, 181] on div at bounding box center [175, 268] width 350 height 453
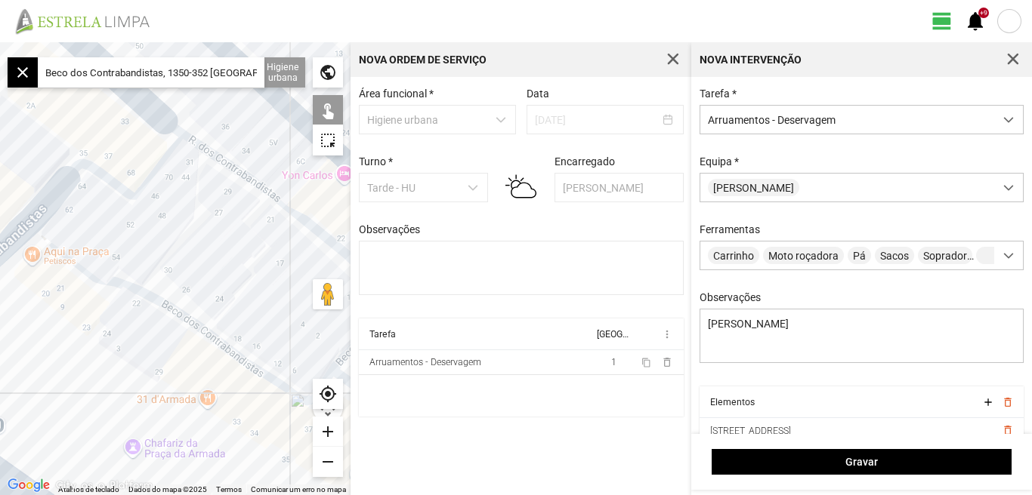
drag, startPoint x: 101, startPoint y: 125, endPoint x: 137, endPoint y: 168, distance: 55.8
click at [128, 180] on div at bounding box center [175, 268] width 350 height 453
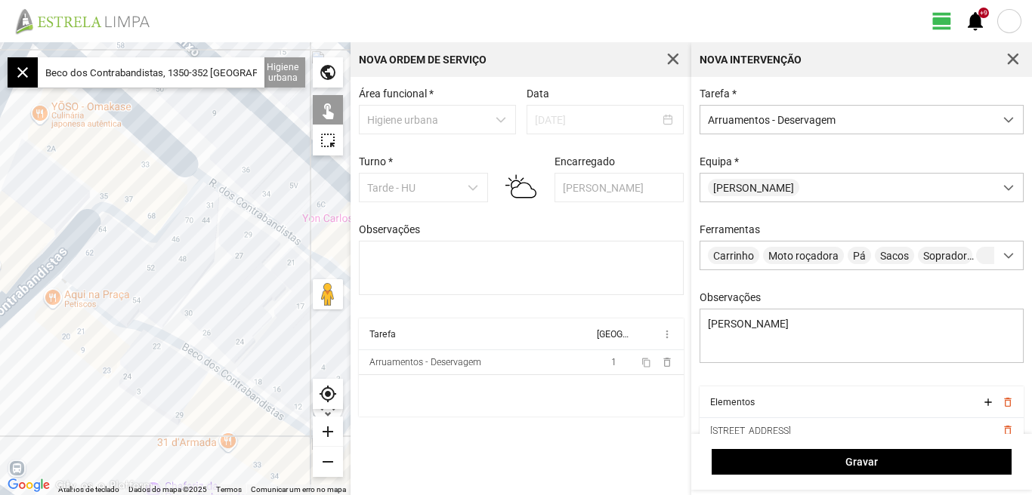
click at [149, 137] on div at bounding box center [175, 268] width 350 height 453
click at [152, 134] on div at bounding box center [175, 268] width 350 height 453
click at [169, 191] on div at bounding box center [175, 268] width 350 height 453
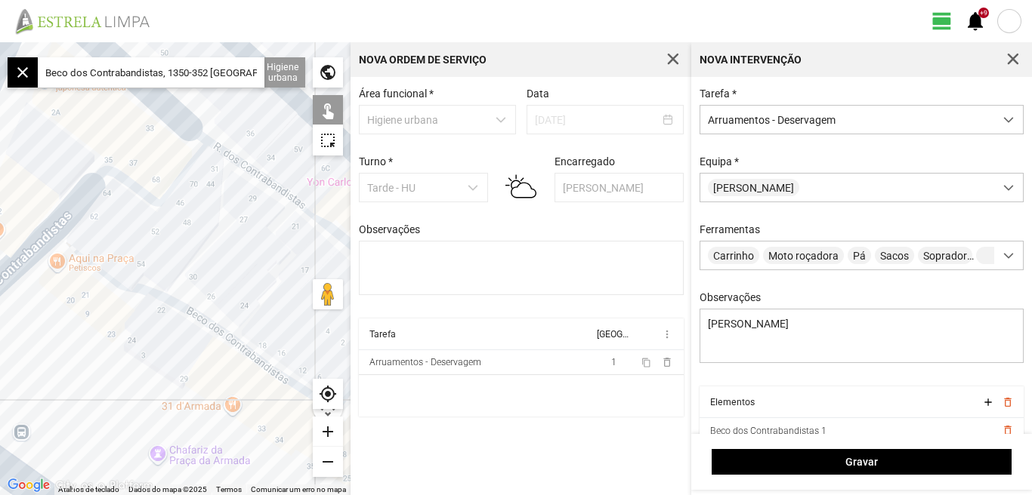
drag, startPoint x: 205, startPoint y: 223, endPoint x: 215, endPoint y: 176, distance: 48.0
click at [215, 177] on div at bounding box center [175, 268] width 350 height 453
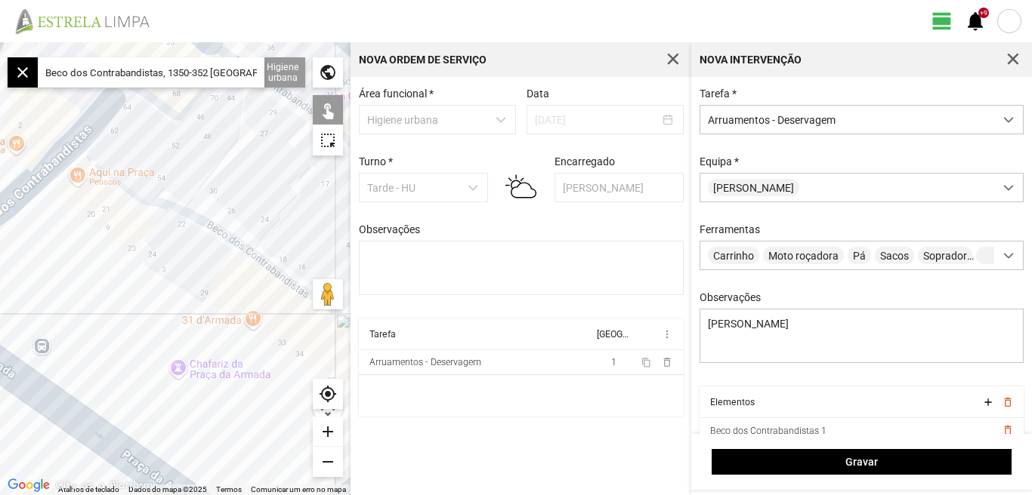
click at [192, 230] on div at bounding box center [175, 268] width 350 height 453
click at [157, 323] on div at bounding box center [175, 268] width 350 height 453
click at [85, 221] on div at bounding box center [175, 268] width 350 height 453
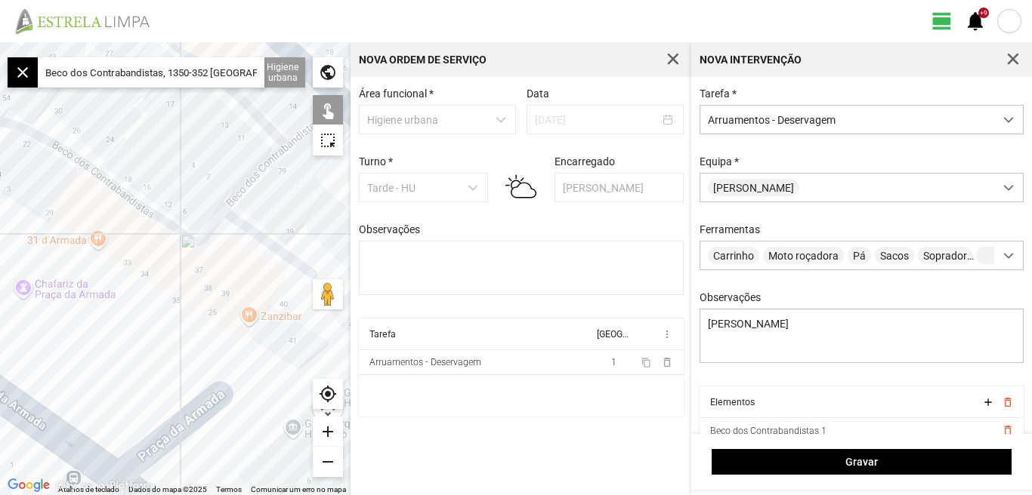
click at [252, 242] on div at bounding box center [175, 268] width 350 height 453
drag, startPoint x: 245, startPoint y: 280, endPoint x: 122, endPoint y: 263, distance: 124.3
click at [122, 263] on div at bounding box center [175, 268] width 350 height 453
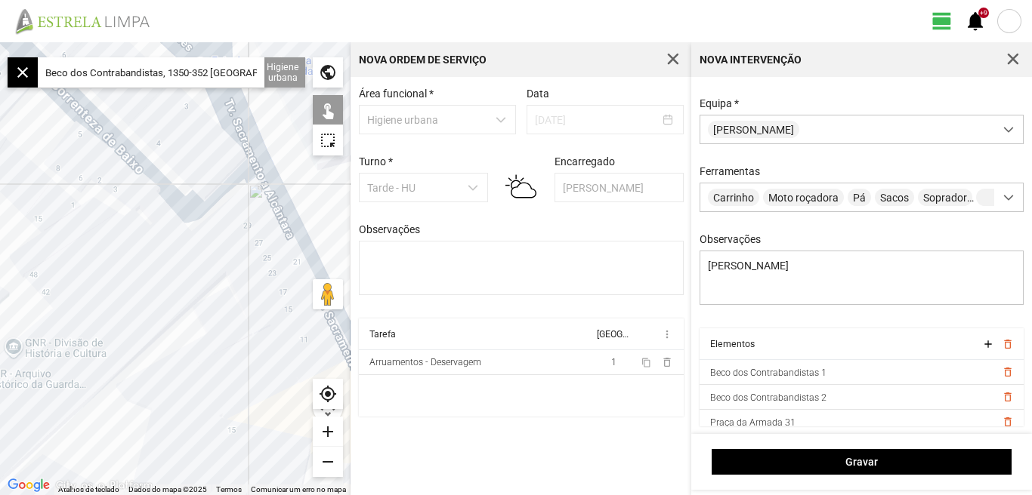
scroll to position [83, 0]
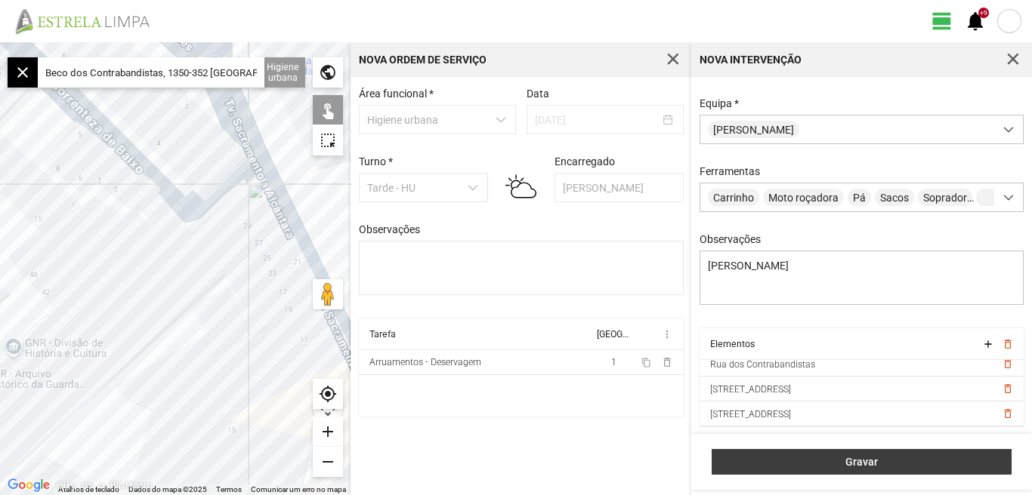
click at [855, 466] on span "Gravar" at bounding box center [862, 462] width 284 height 12
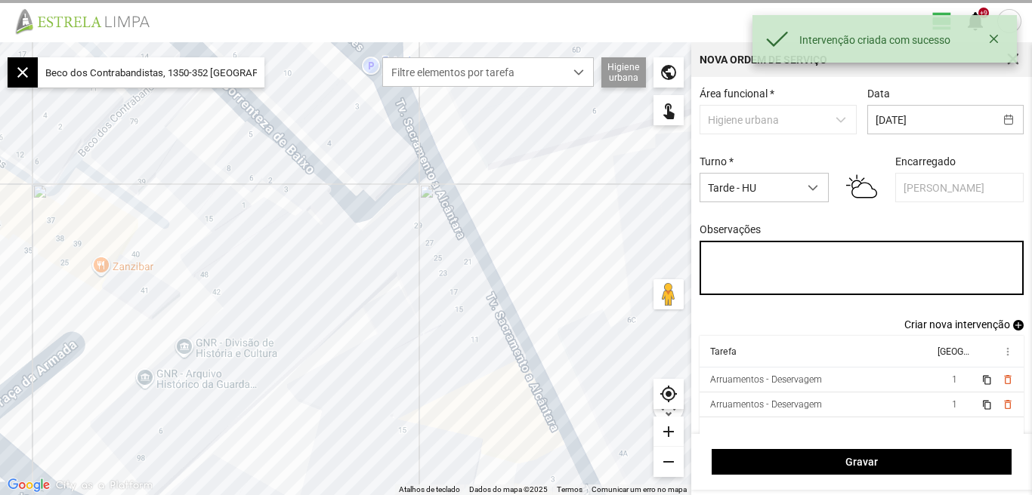
click at [712, 255] on textarea "Observações" at bounding box center [861, 268] width 325 height 54
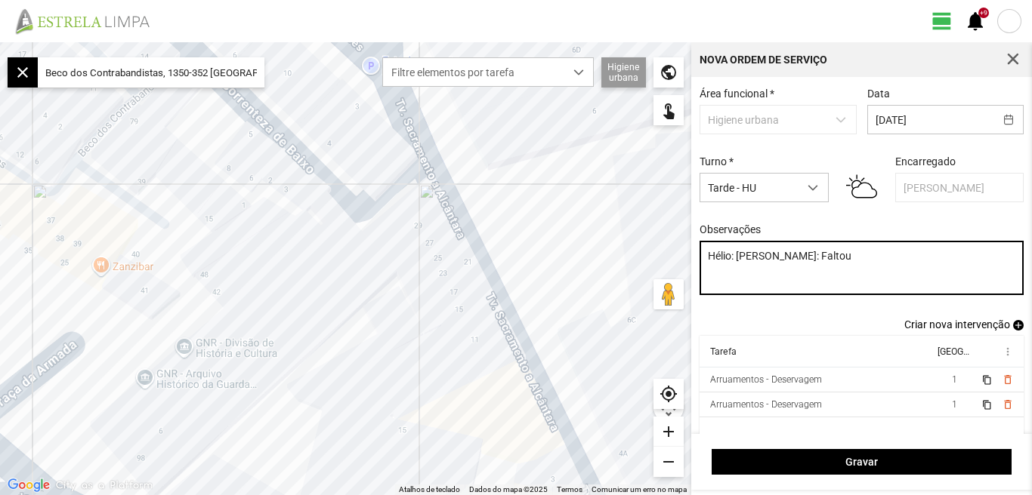
scroll to position [13, 0]
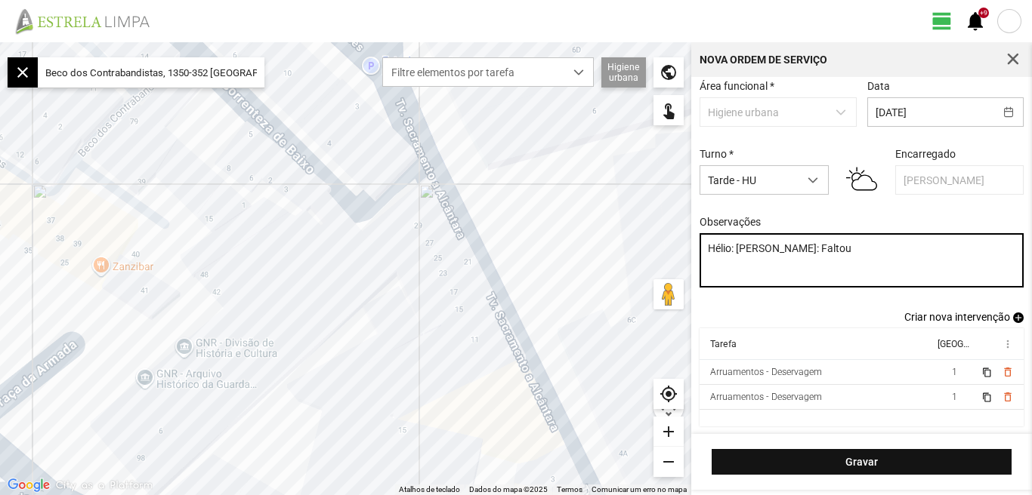
type textarea "Hélio: [PERSON_NAME]: Faltou"
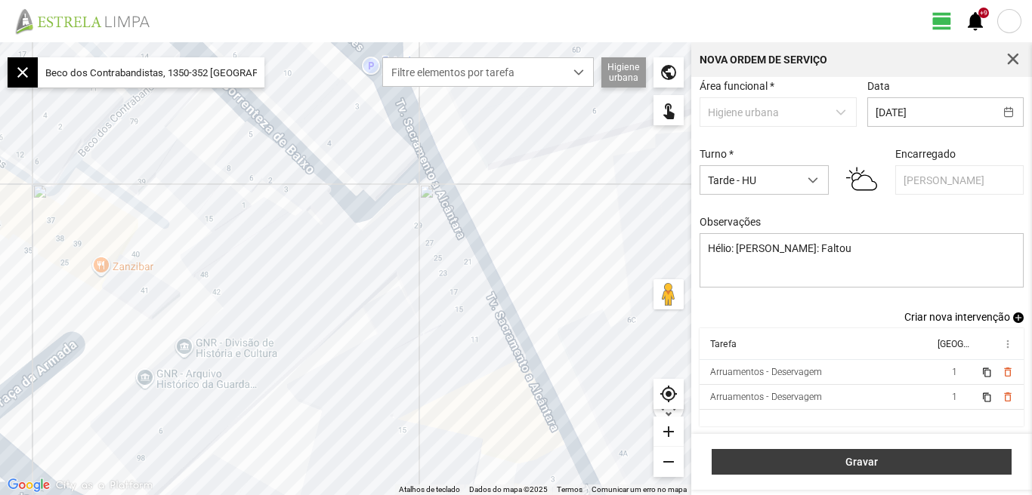
click at [867, 463] on span "Gravar" at bounding box center [862, 462] width 284 height 12
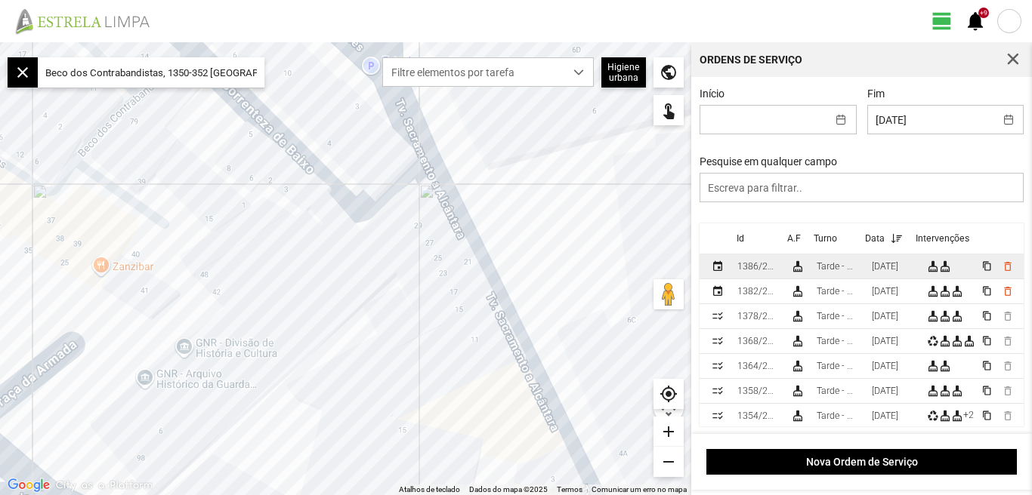
click at [887, 270] on div "[DATE]" at bounding box center [885, 266] width 26 height 11
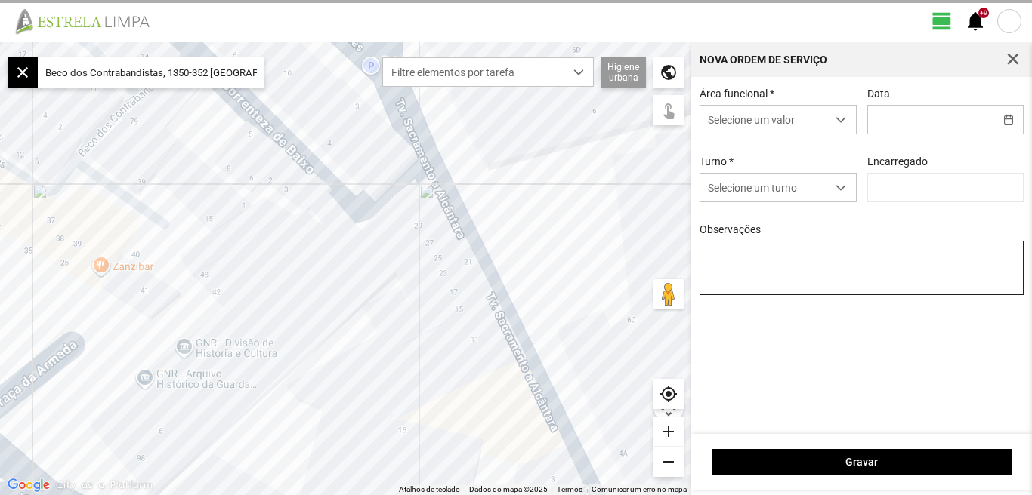
type input "[DATE]"
type input "[PERSON_NAME]"
type textarea "Hélio: [PERSON_NAME]: Faltou"
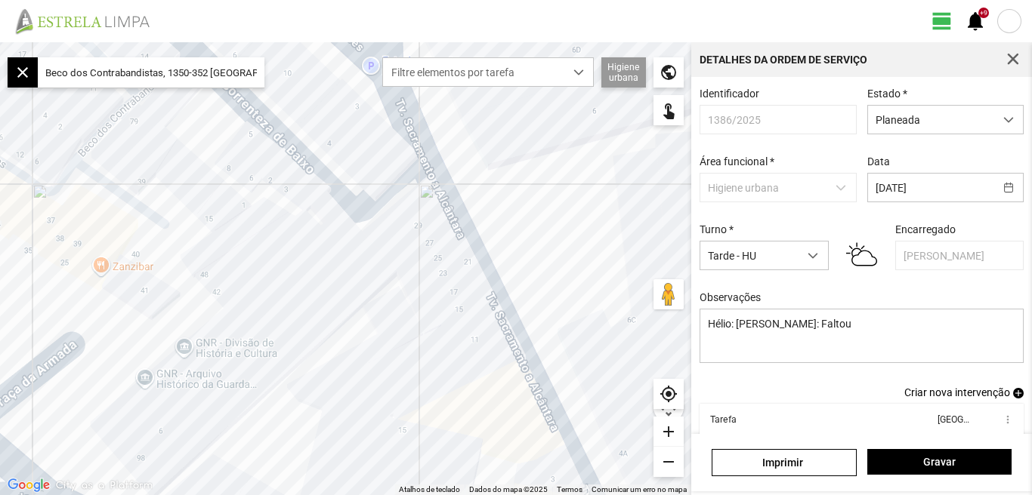
drag, startPoint x: 1031, startPoint y: 307, endPoint x: 1031, endPoint y: 400, distance: 92.9
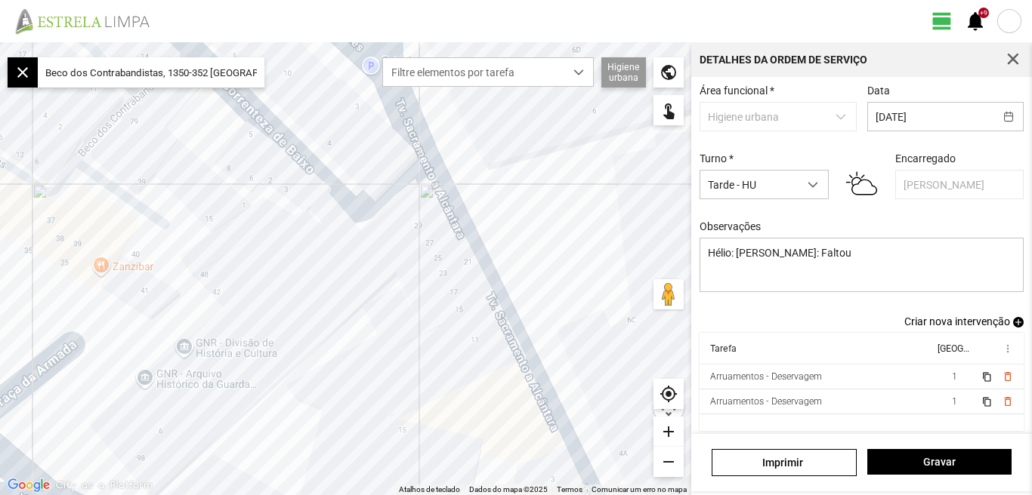
scroll to position [82, 0]
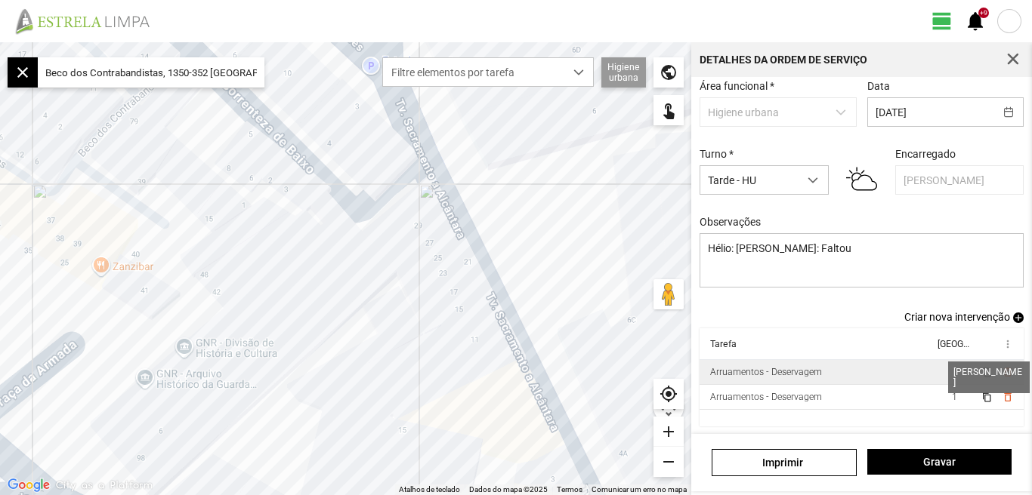
click at [952, 372] on span "1" at bounding box center [954, 372] width 5 height 11
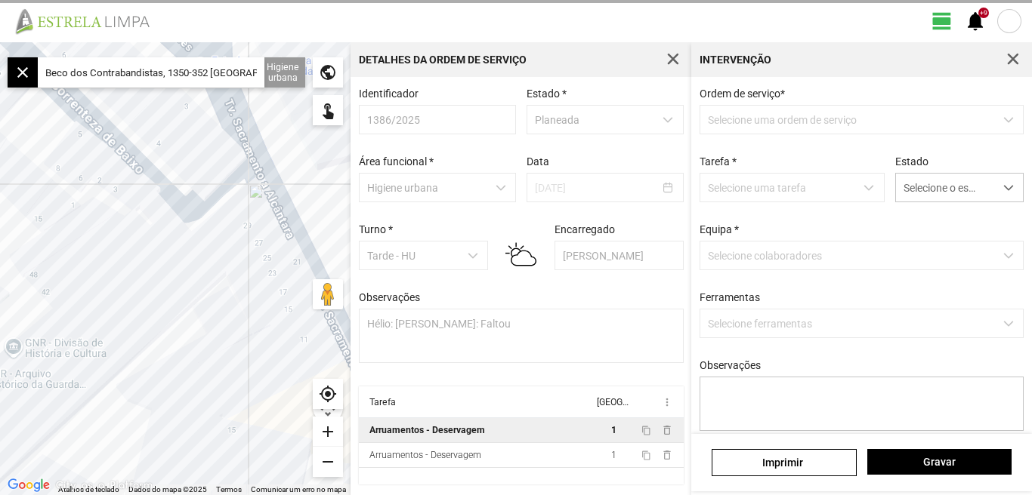
scroll to position [3, 0]
type textarea "[PERSON_NAME]"
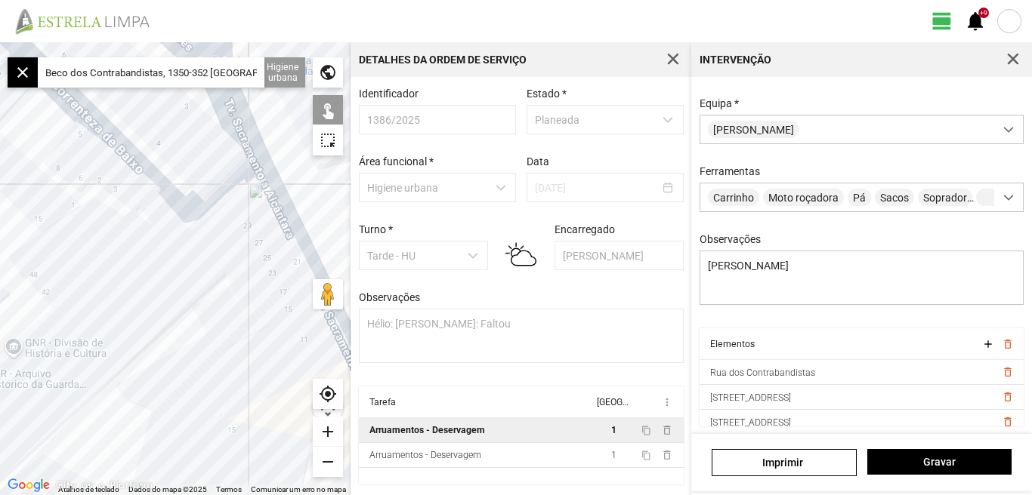
scroll to position [83, 0]
